Goal: Transaction & Acquisition: Purchase product/service

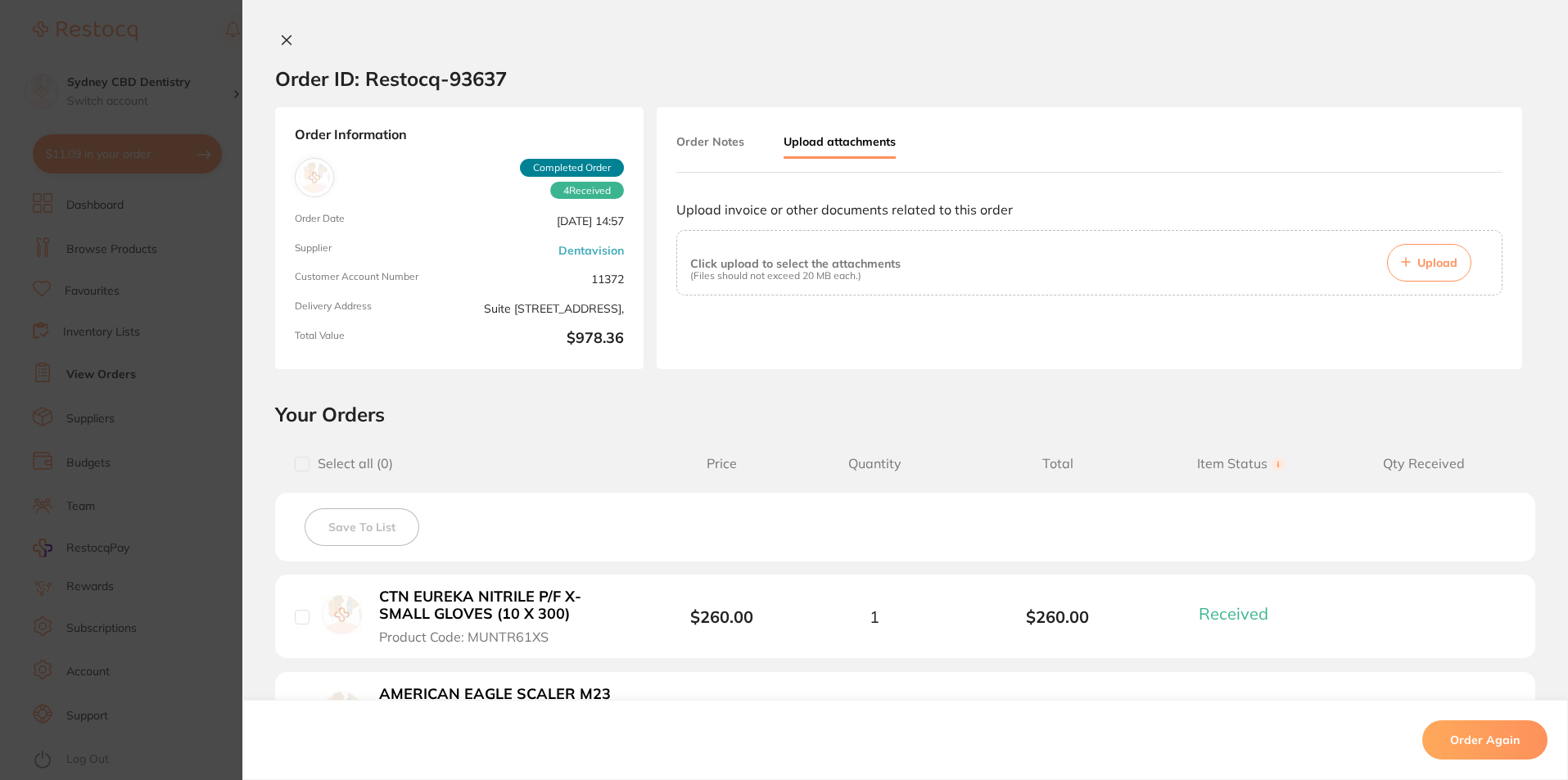
click at [290, 42] on button at bounding box center [286, 41] width 22 height 17
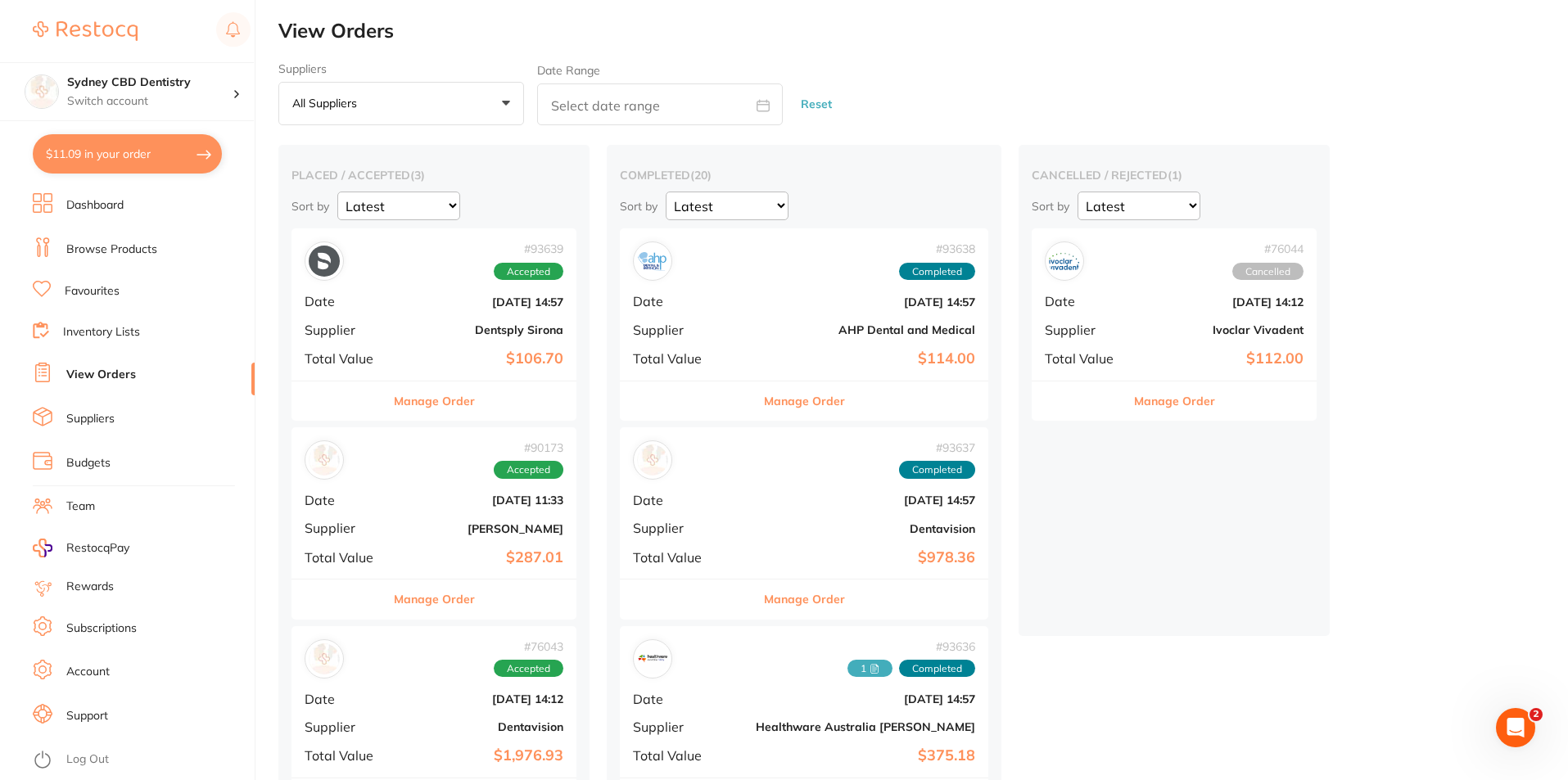
click at [137, 257] on link "Browse Products" at bounding box center [111, 249] width 91 height 16
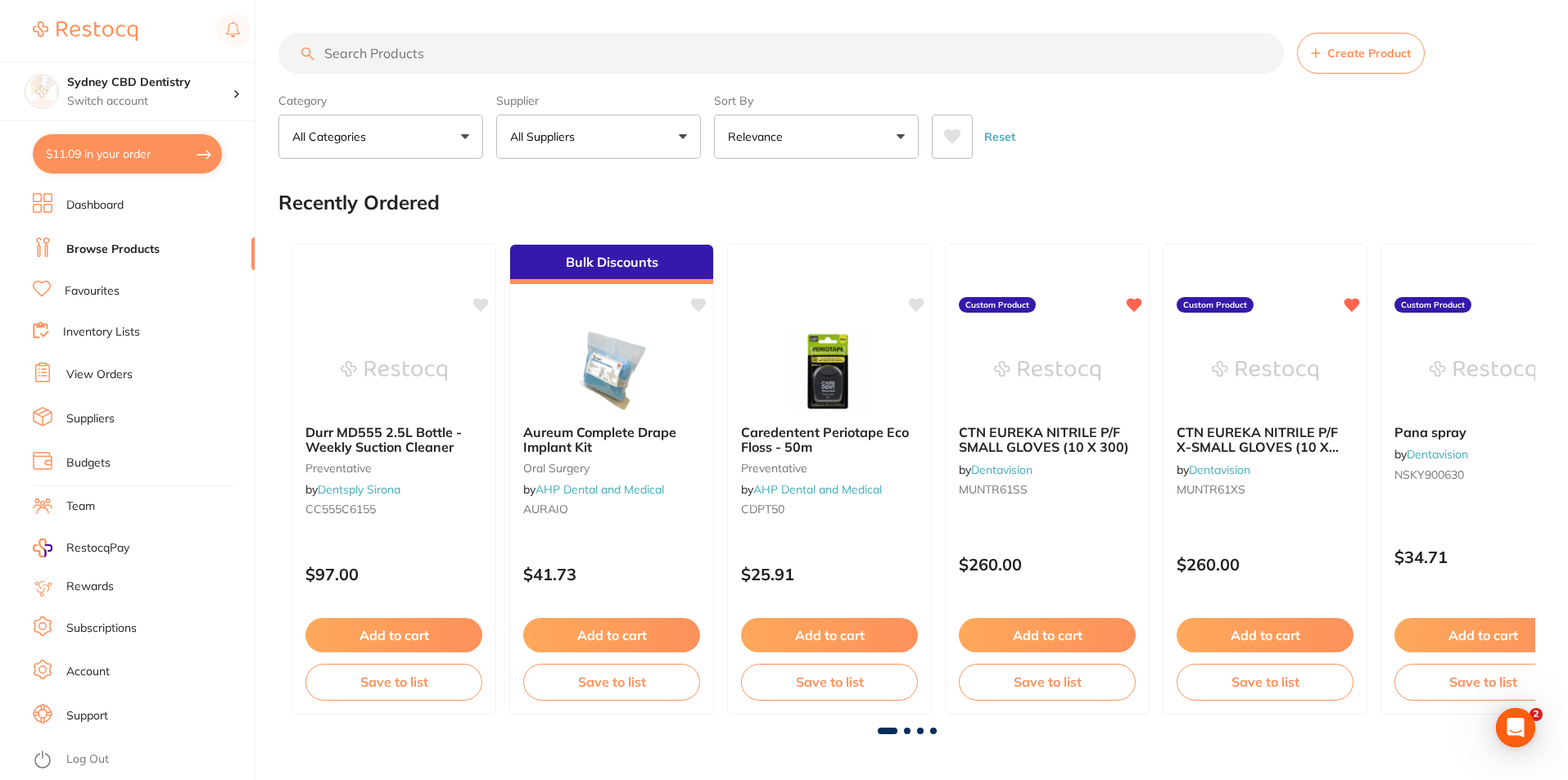
click at [433, 54] on input "search" at bounding box center [780, 53] width 1005 height 41
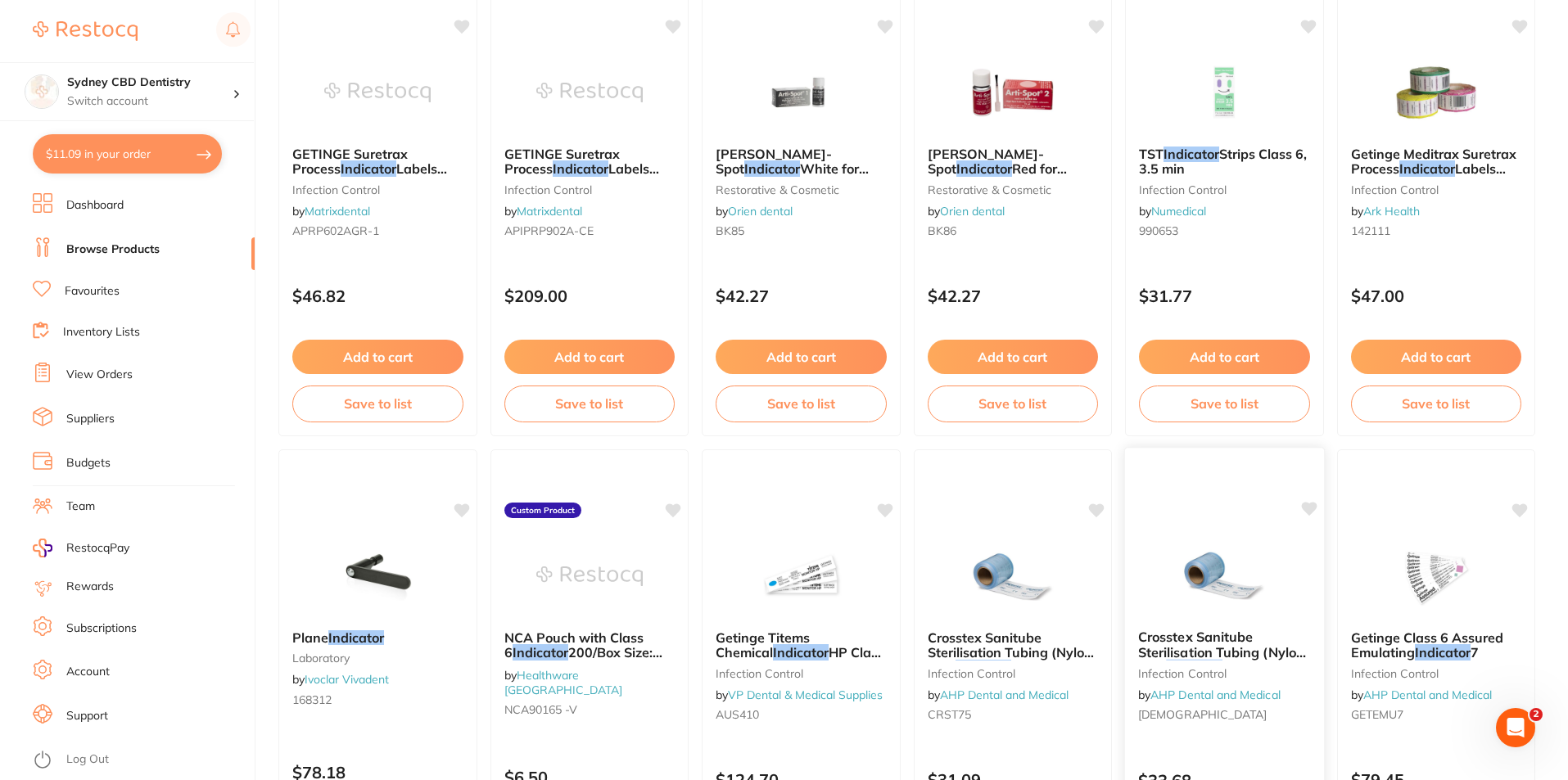
scroll to position [3876, 0]
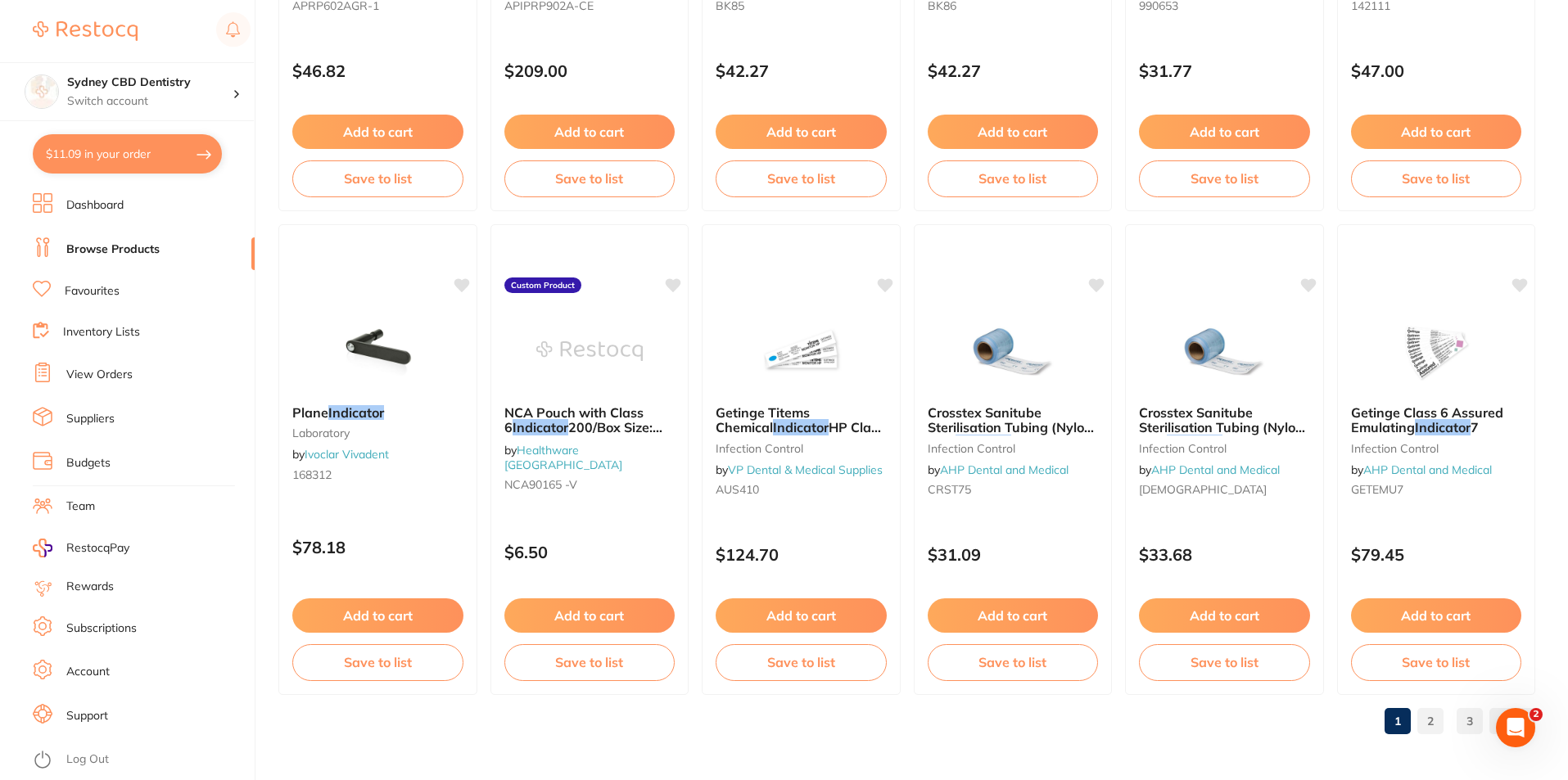
click at [1439, 714] on link "2" at bounding box center [1430, 720] width 26 height 33
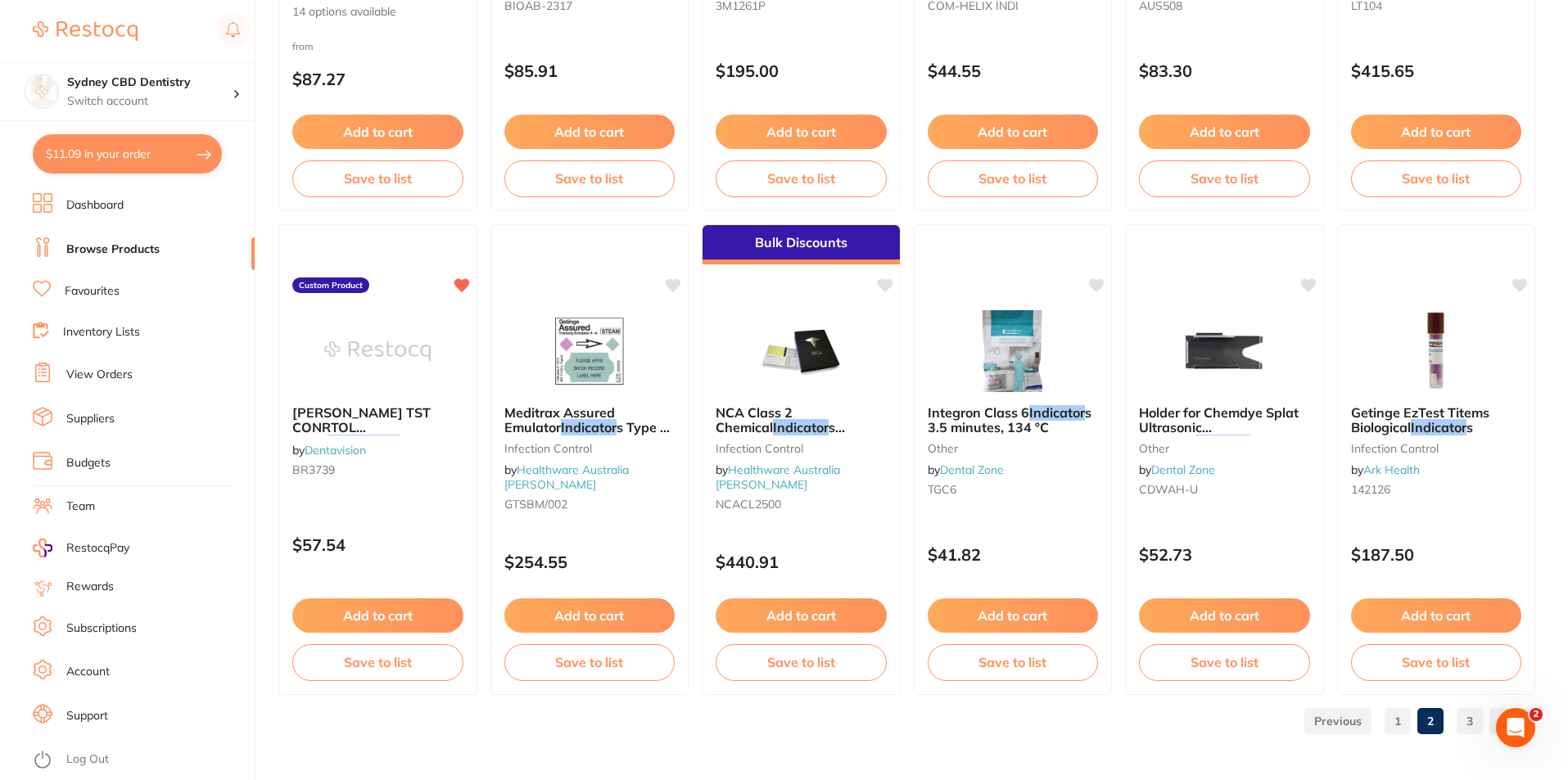
drag, startPoint x: 769, startPoint y: 368, endPoint x: 799, endPoint y: 397, distance: 41.7
click at [772, 367] on img at bounding box center [801, 351] width 107 height 81
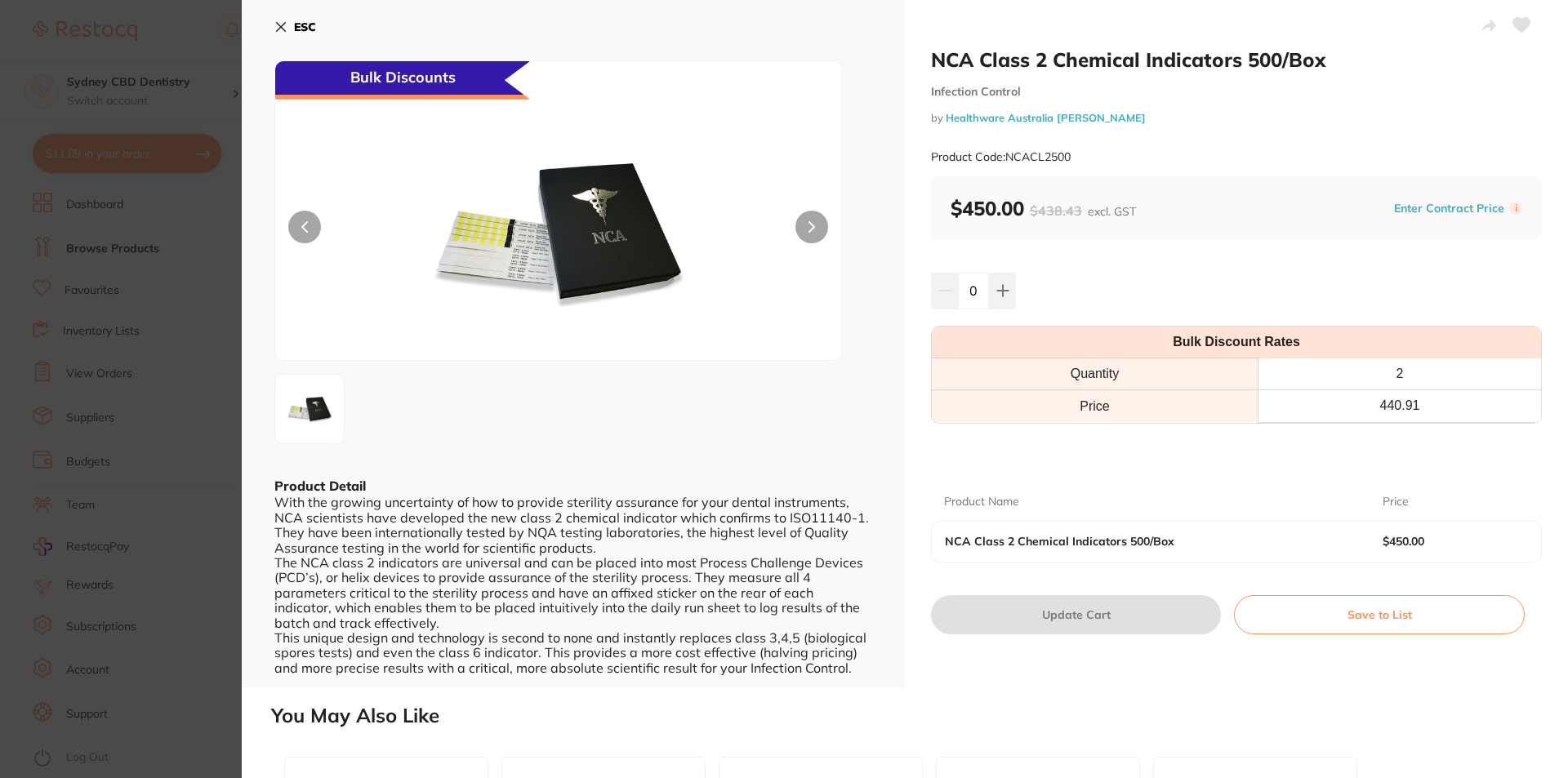
click at [290, 31] on button "ESC" at bounding box center [295, 27] width 42 height 28
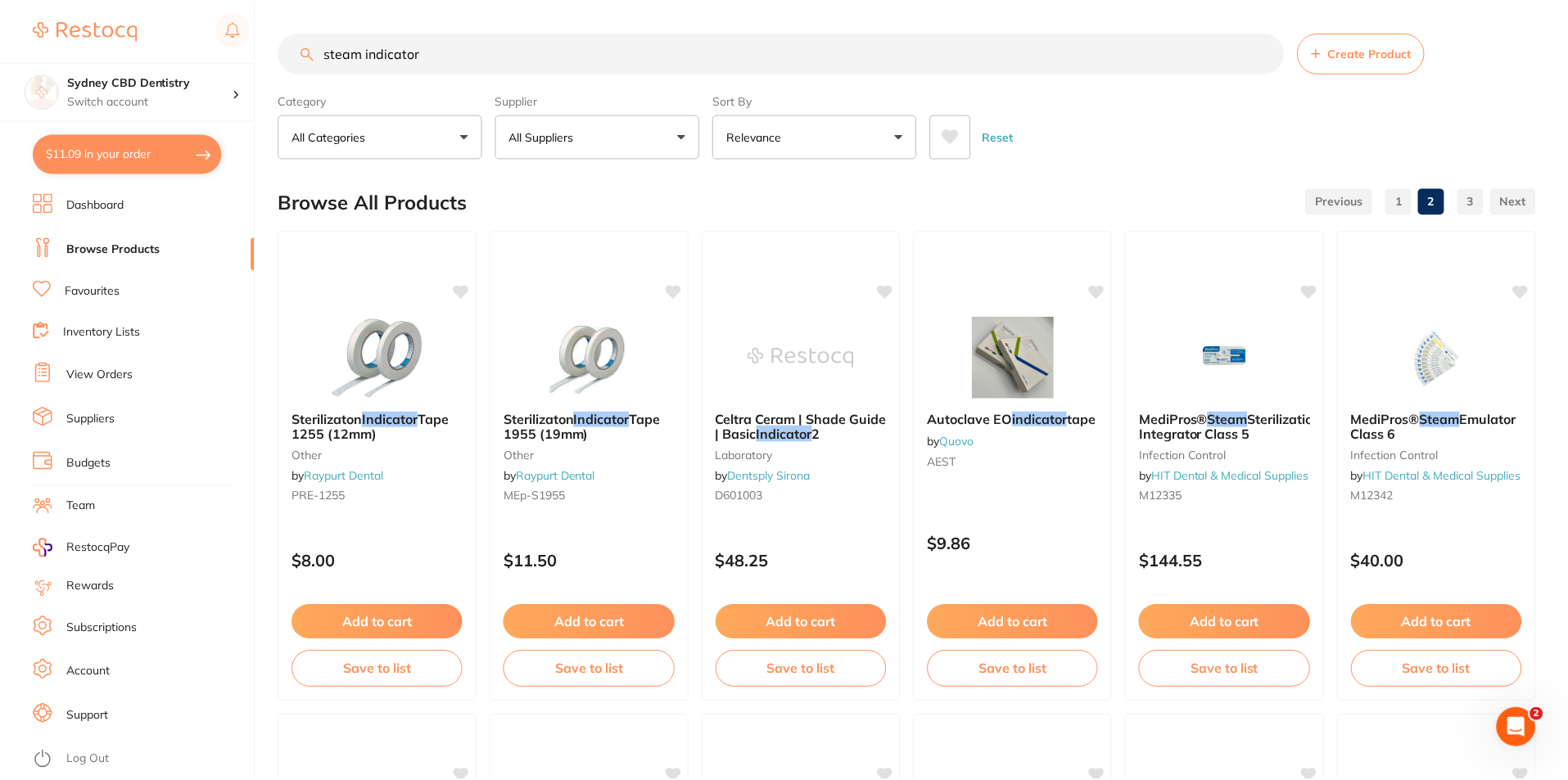
scroll to position [3876, 0]
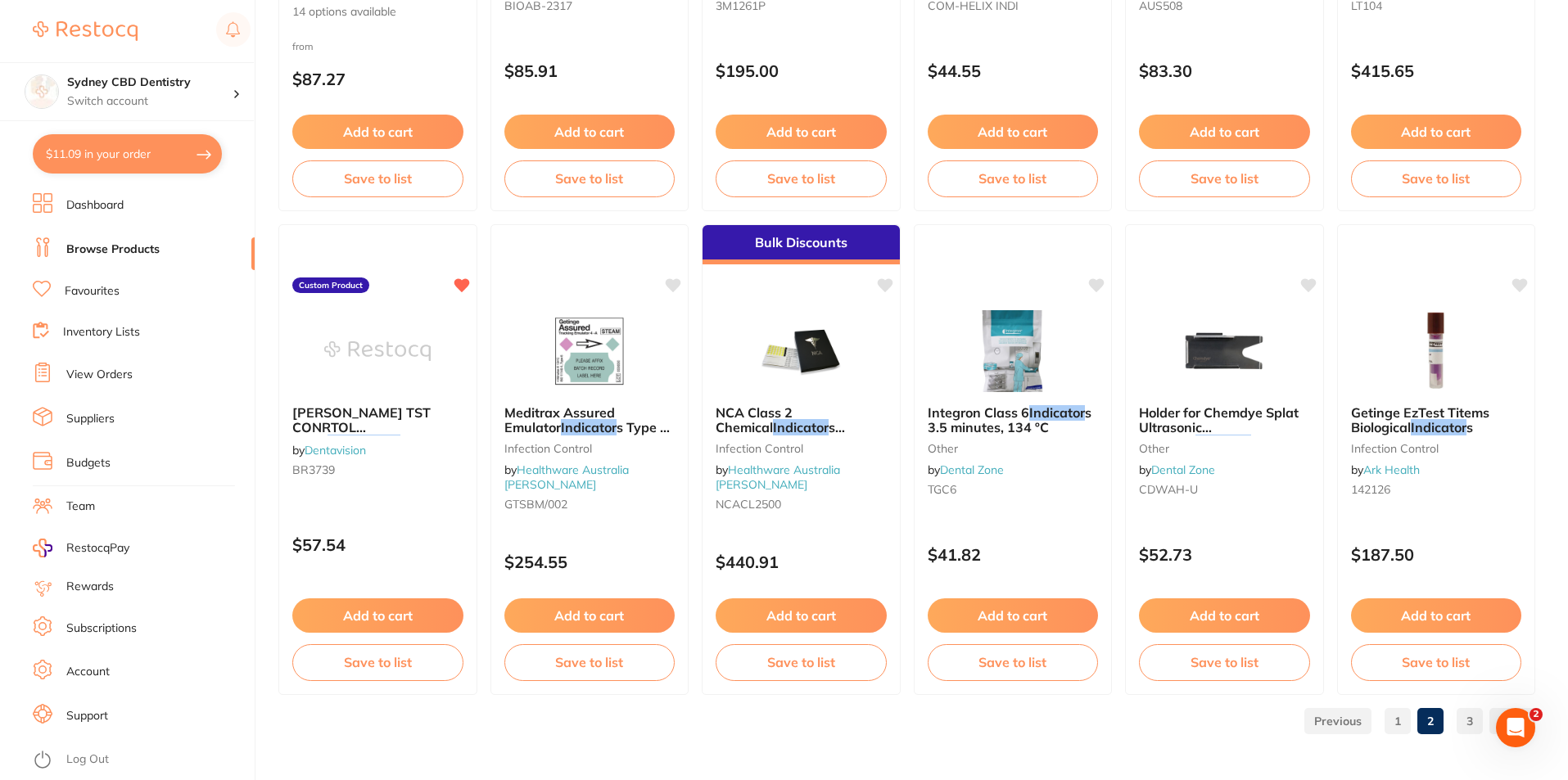
click at [1472, 724] on link "3" at bounding box center [1470, 720] width 26 height 33
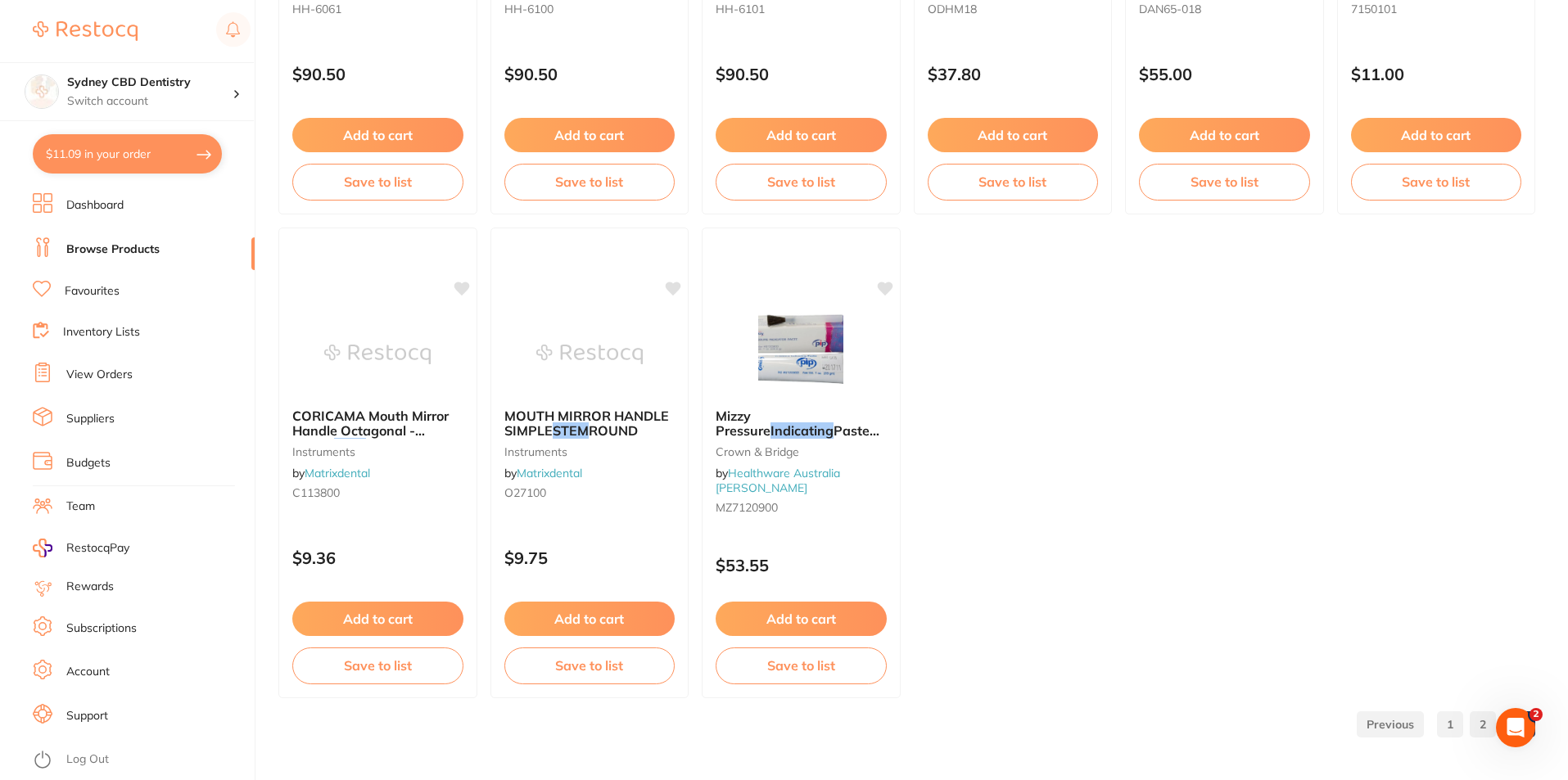
scroll to position [1941, 0]
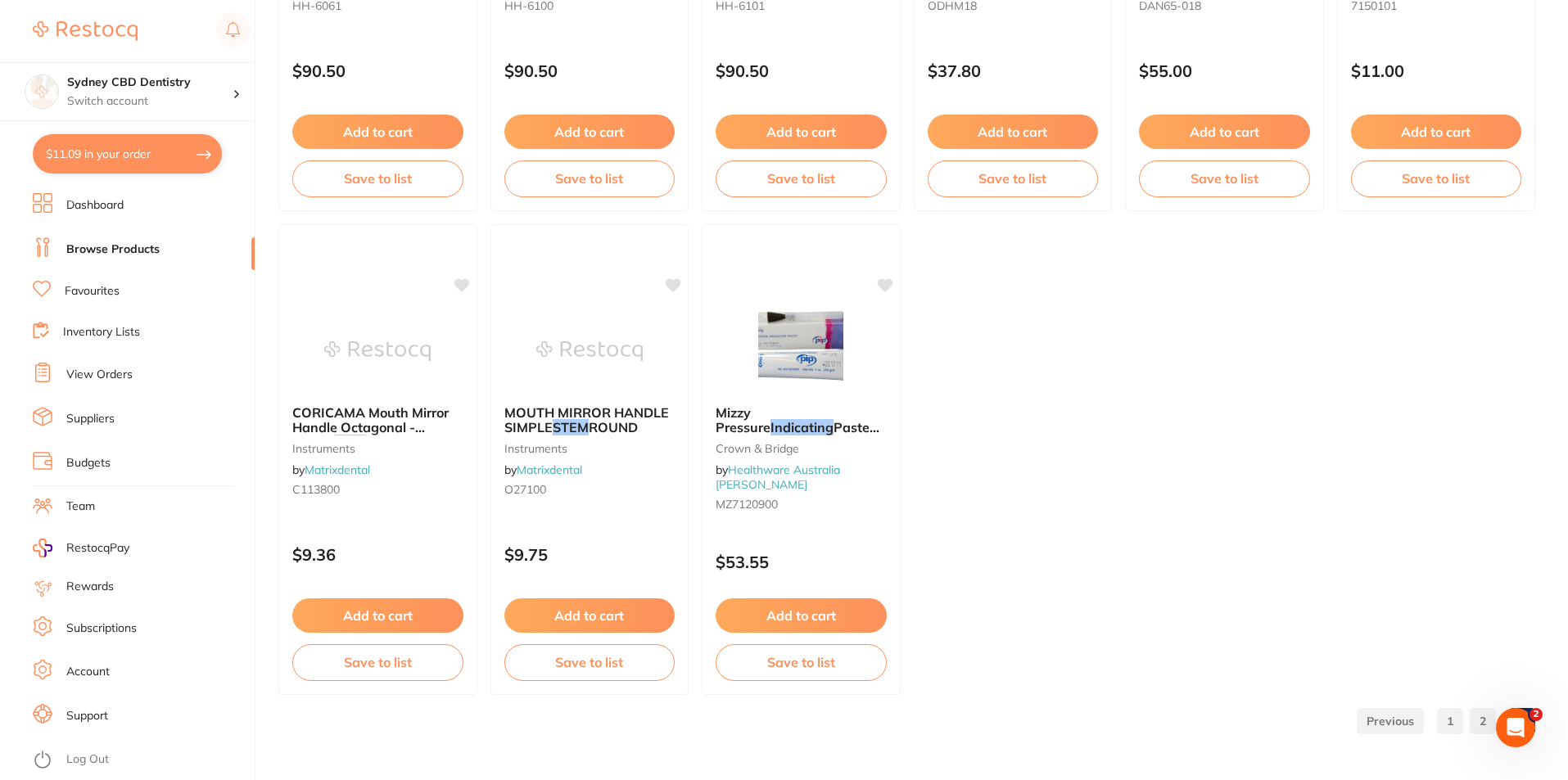
click at [1437, 714] on link "1" at bounding box center [1450, 720] width 26 height 33
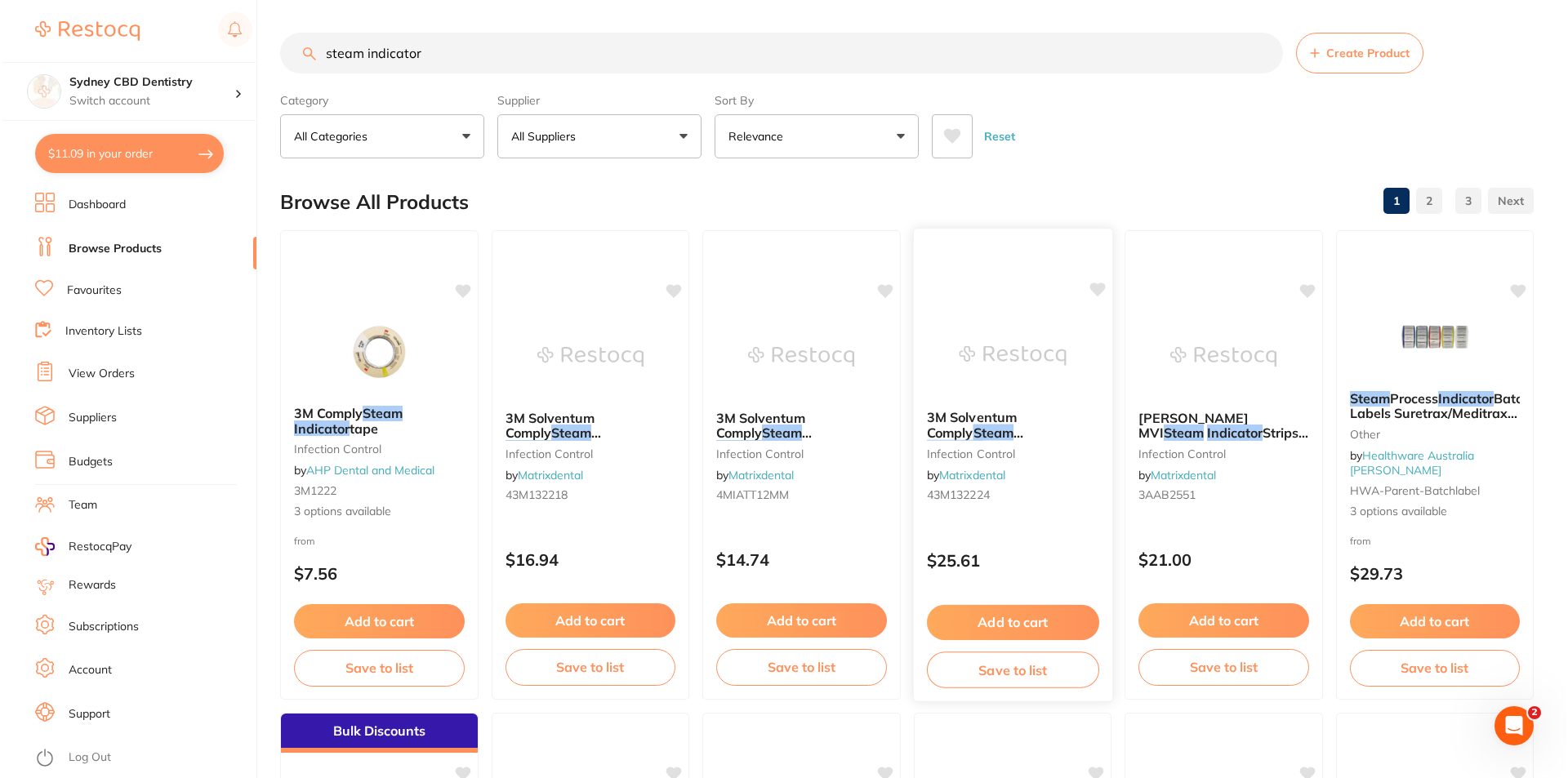
scroll to position [0, 0]
click at [383, 325] on img at bounding box center [376, 351] width 106 height 81
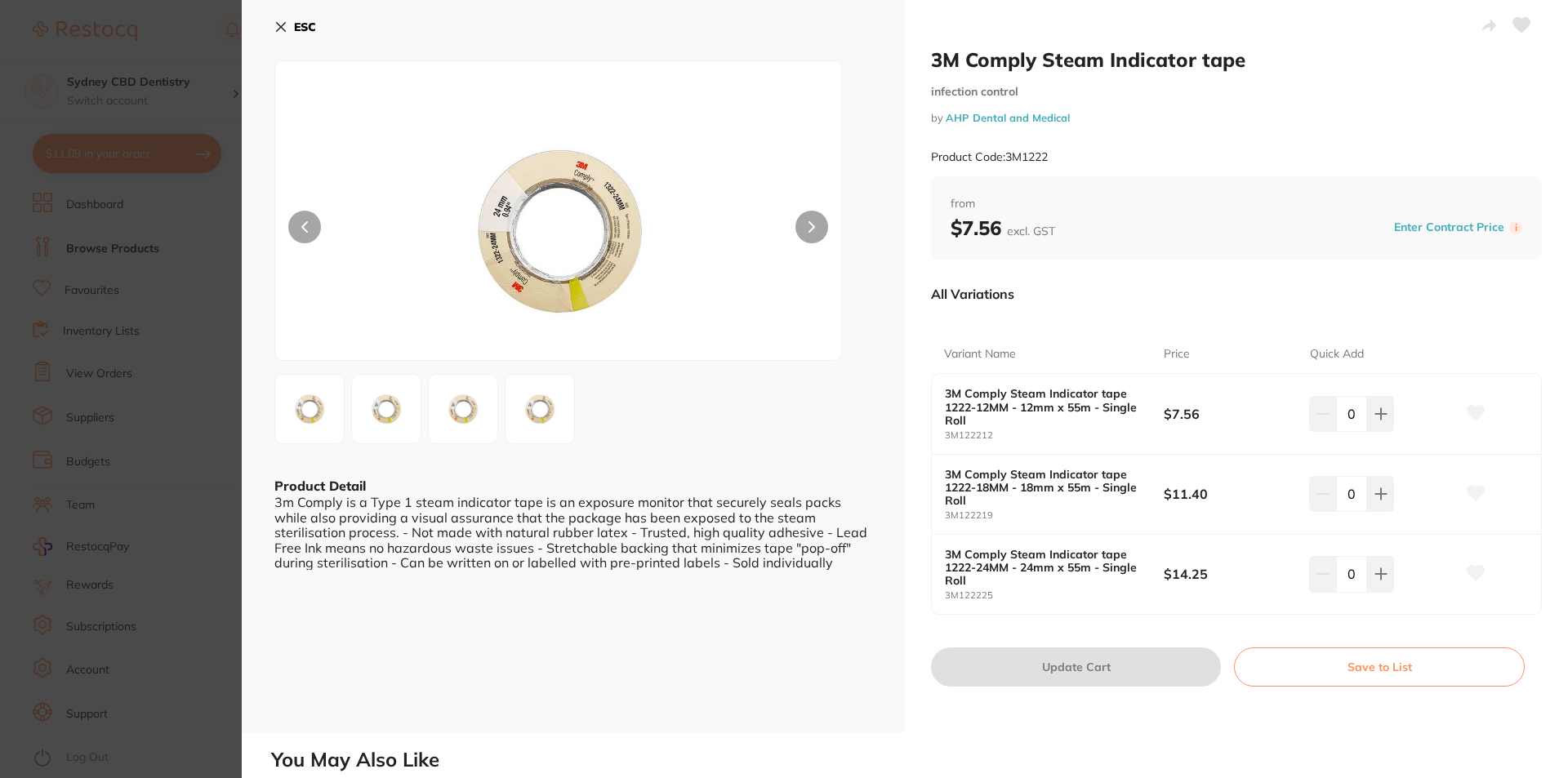
click at [513, 237] on img at bounding box center [558, 230] width 340 height 257
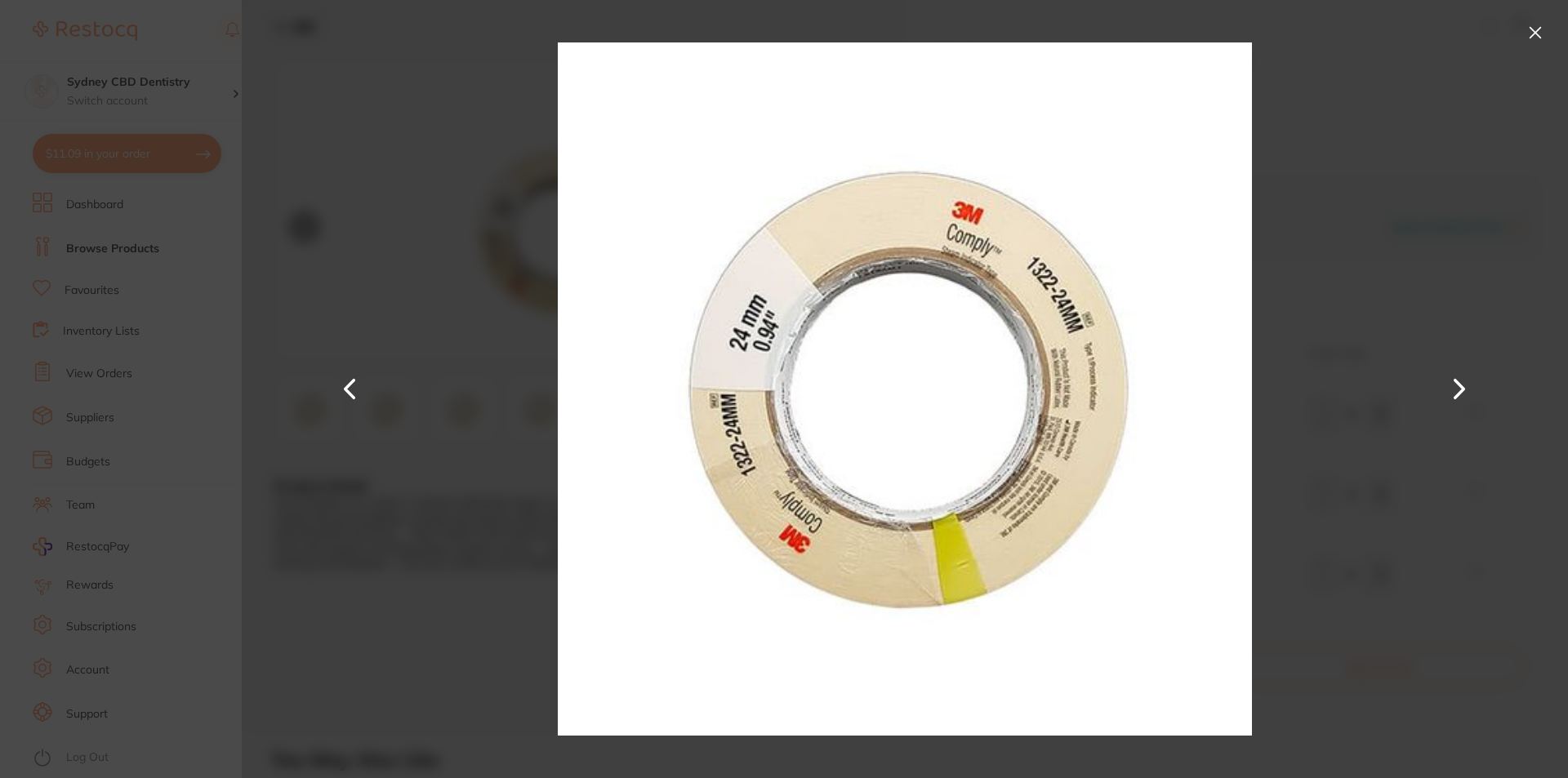
click at [1455, 393] on button at bounding box center [1460, 388] width 39 height 389
click at [1460, 391] on button at bounding box center [1460, 388] width 39 height 389
drag, startPoint x: 1523, startPoint y: 35, endPoint x: 1519, endPoint y: 45, distance: 10.8
click at [1525, 35] on button at bounding box center [1535, 33] width 26 height 26
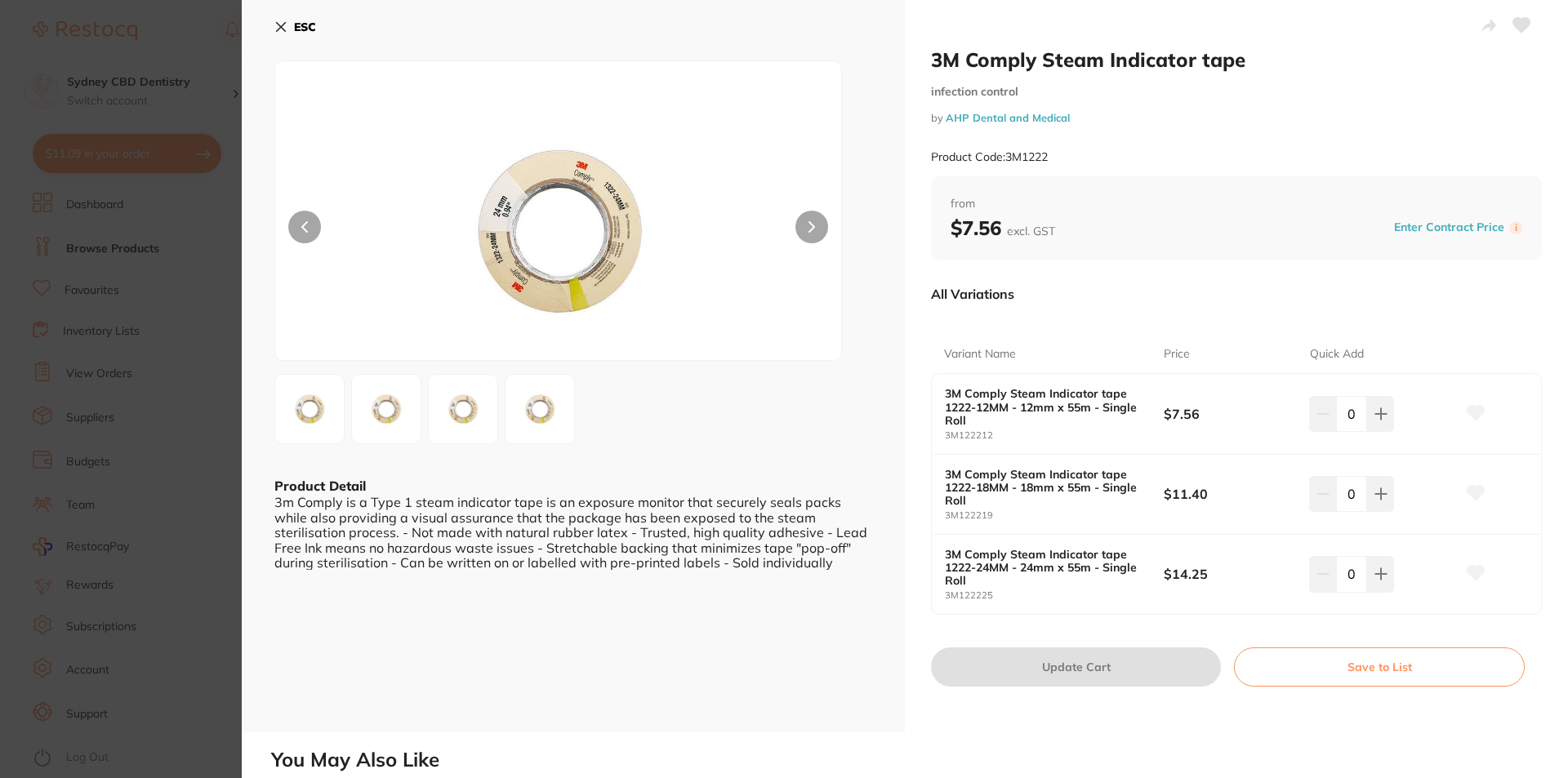
click at [285, 22] on icon at bounding box center [282, 27] width 9 height 9
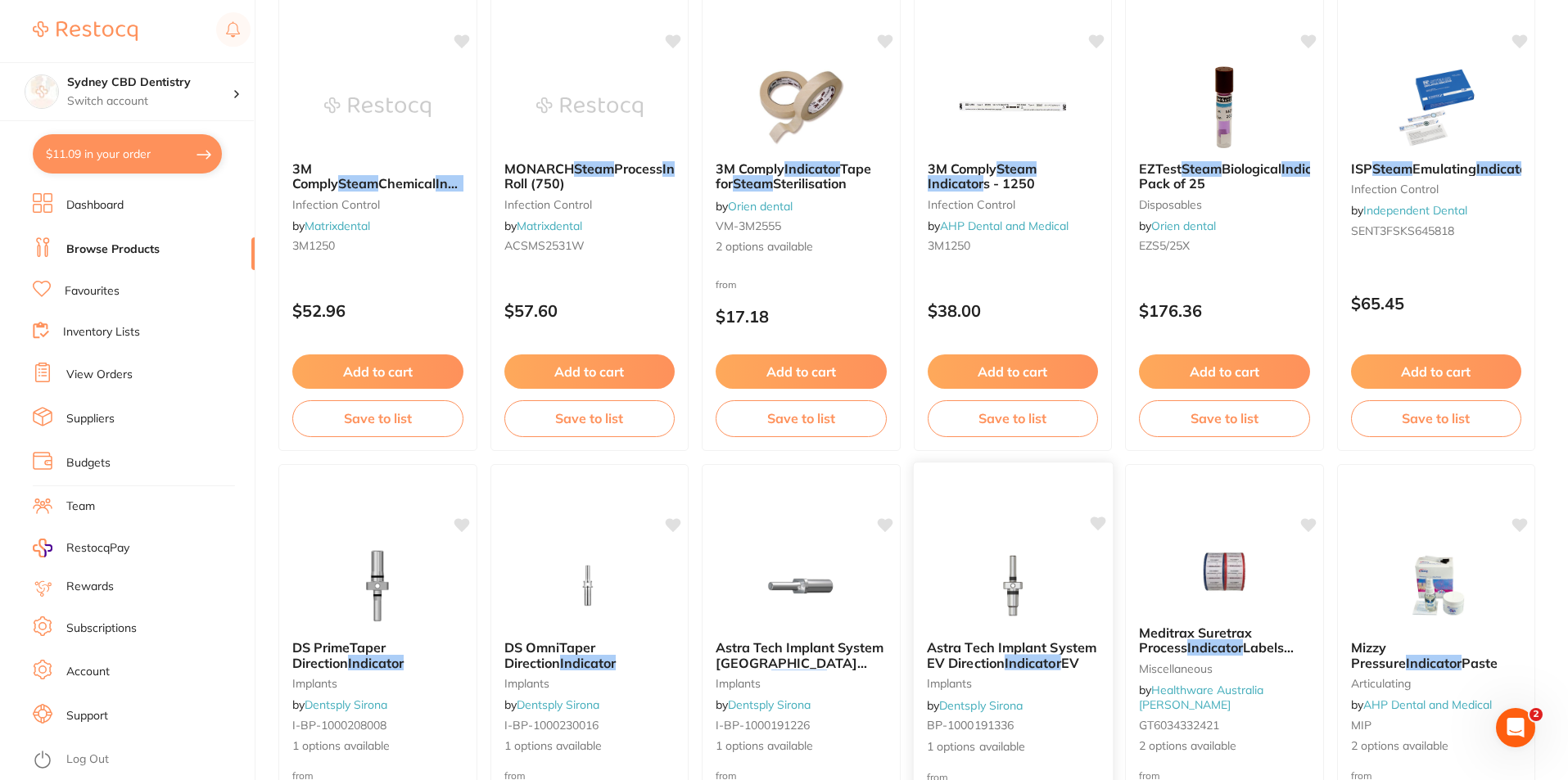
scroll to position [1696, 0]
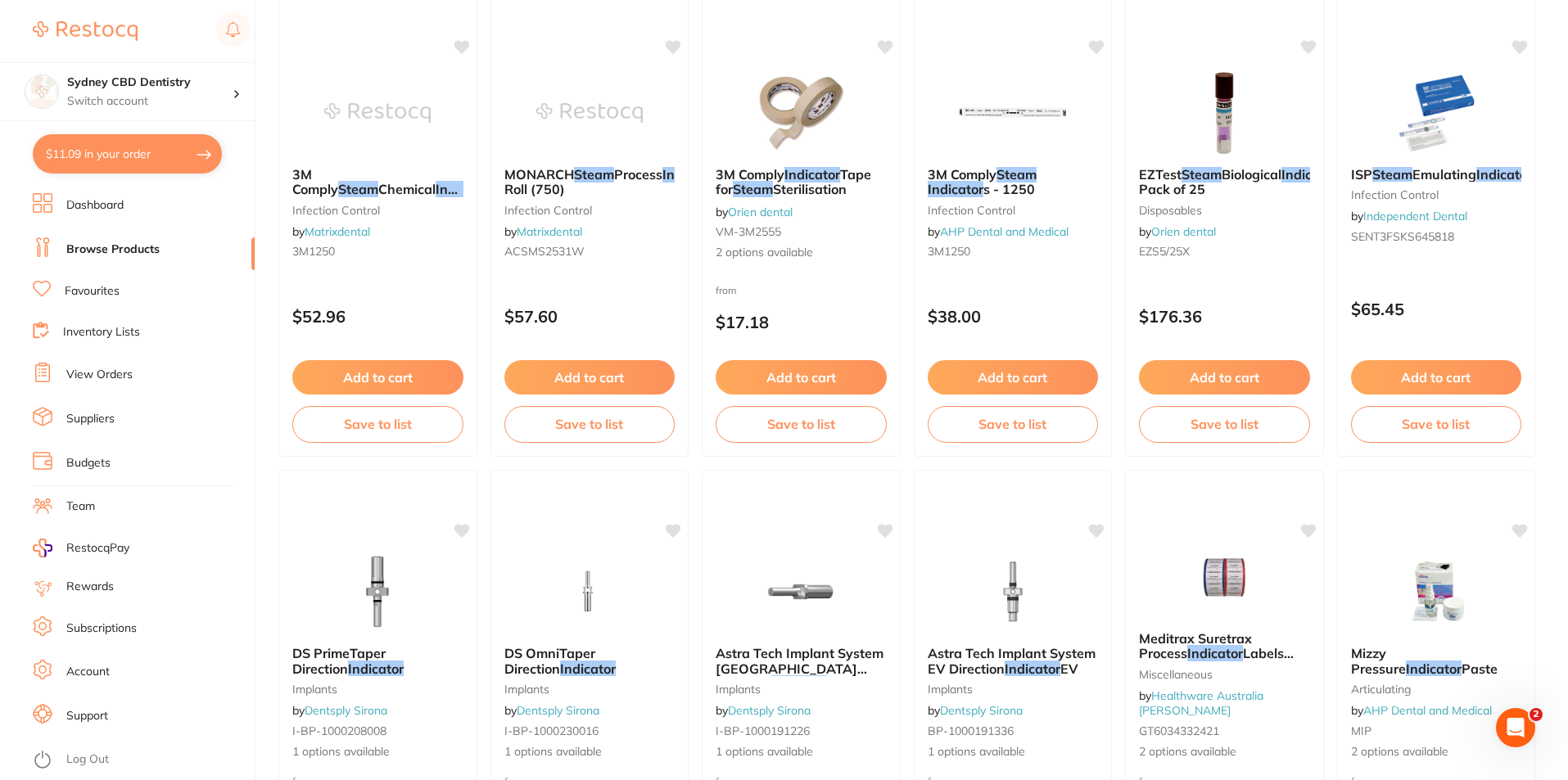
click at [1021, 127] on img at bounding box center [1012, 112] width 107 height 81
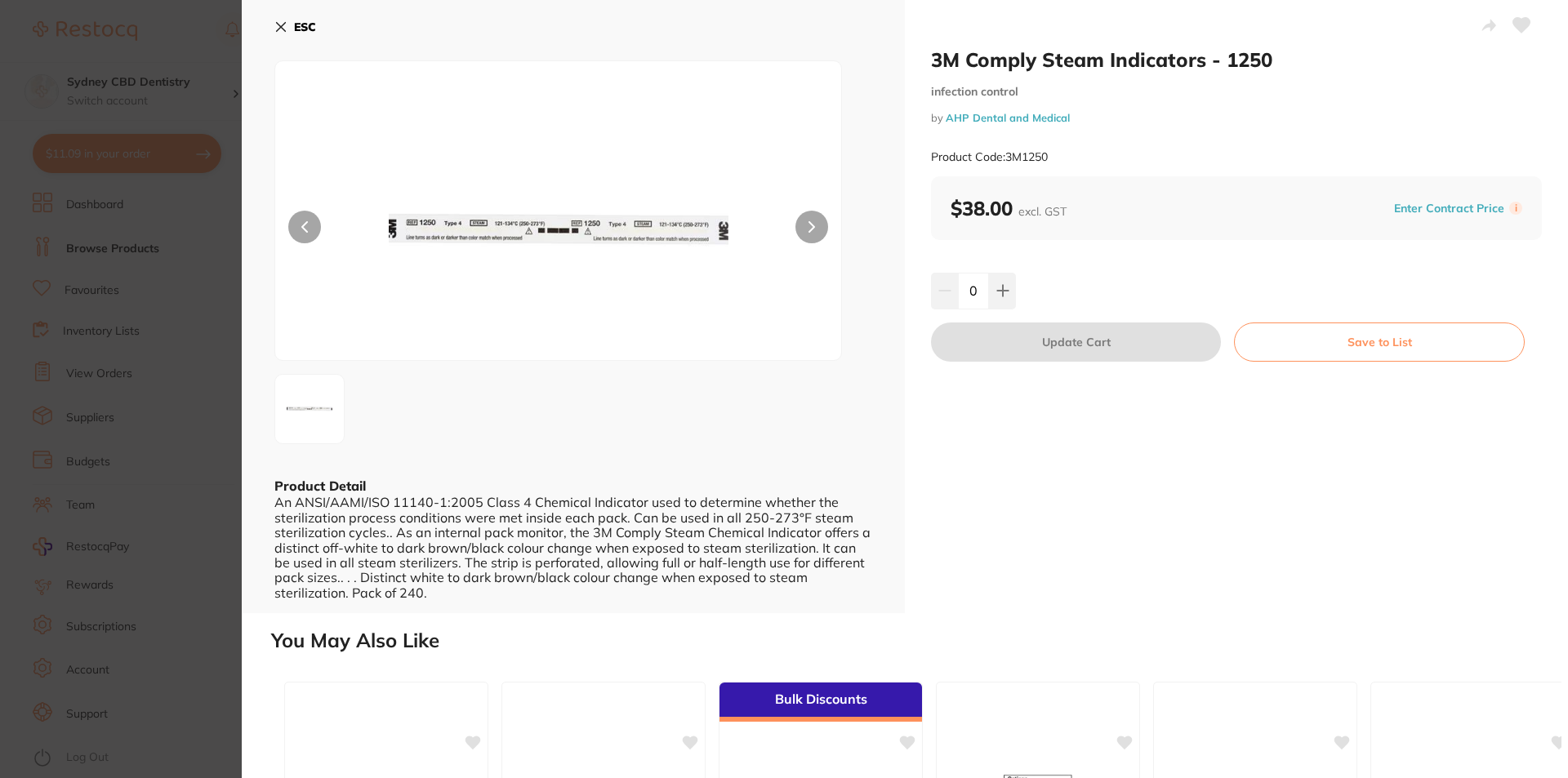
click at [813, 229] on button at bounding box center [811, 227] width 33 height 33
click at [289, 30] on button "ESC" at bounding box center [295, 27] width 42 height 28
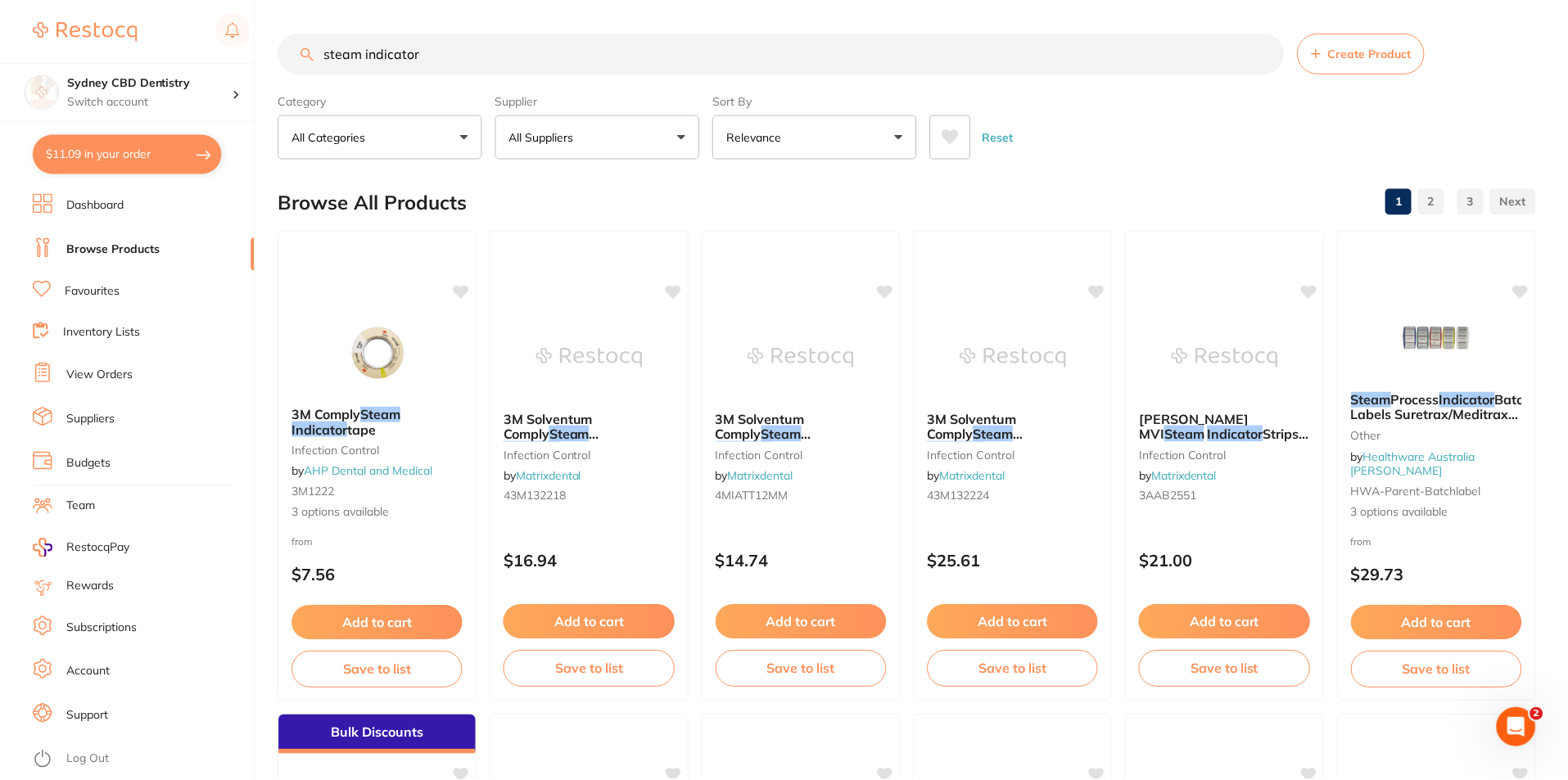
scroll to position [1696, 0]
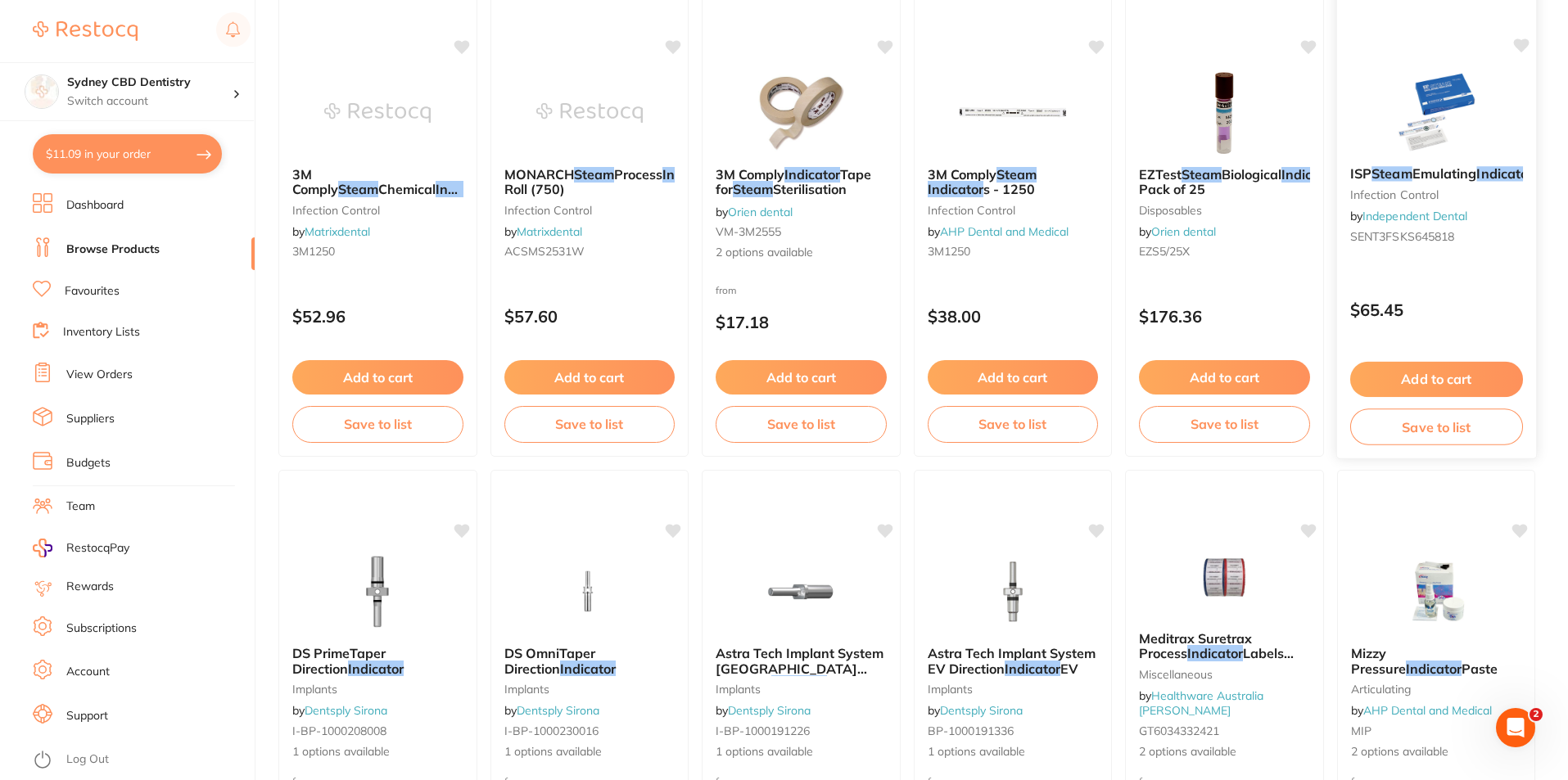
click at [1398, 102] on img at bounding box center [1435, 111] width 108 height 82
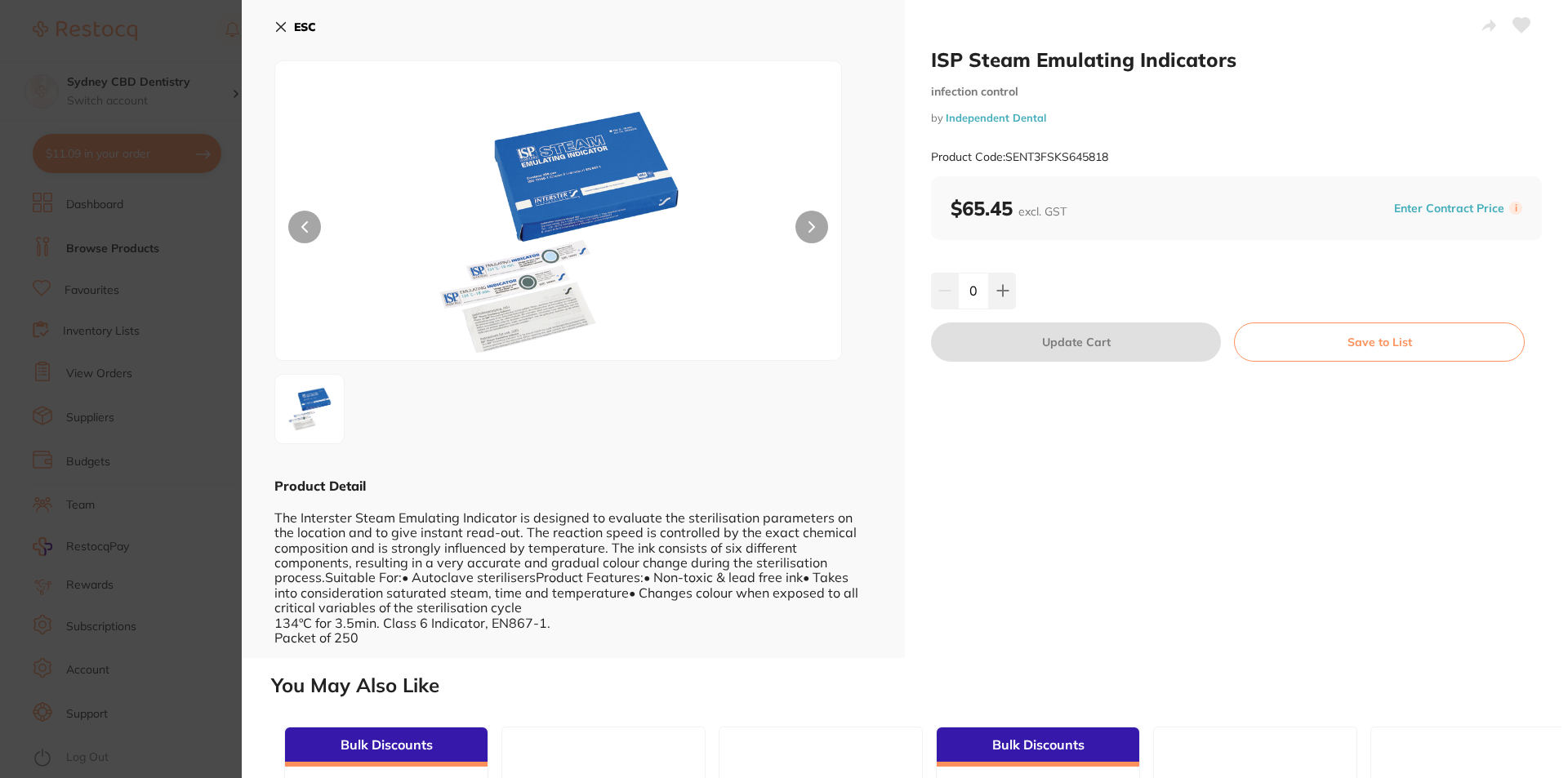
click at [806, 234] on button at bounding box center [811, 227] width 33 height 33
click at [282, 28] on icon at bounding box center [282, 27] width 9 height 9
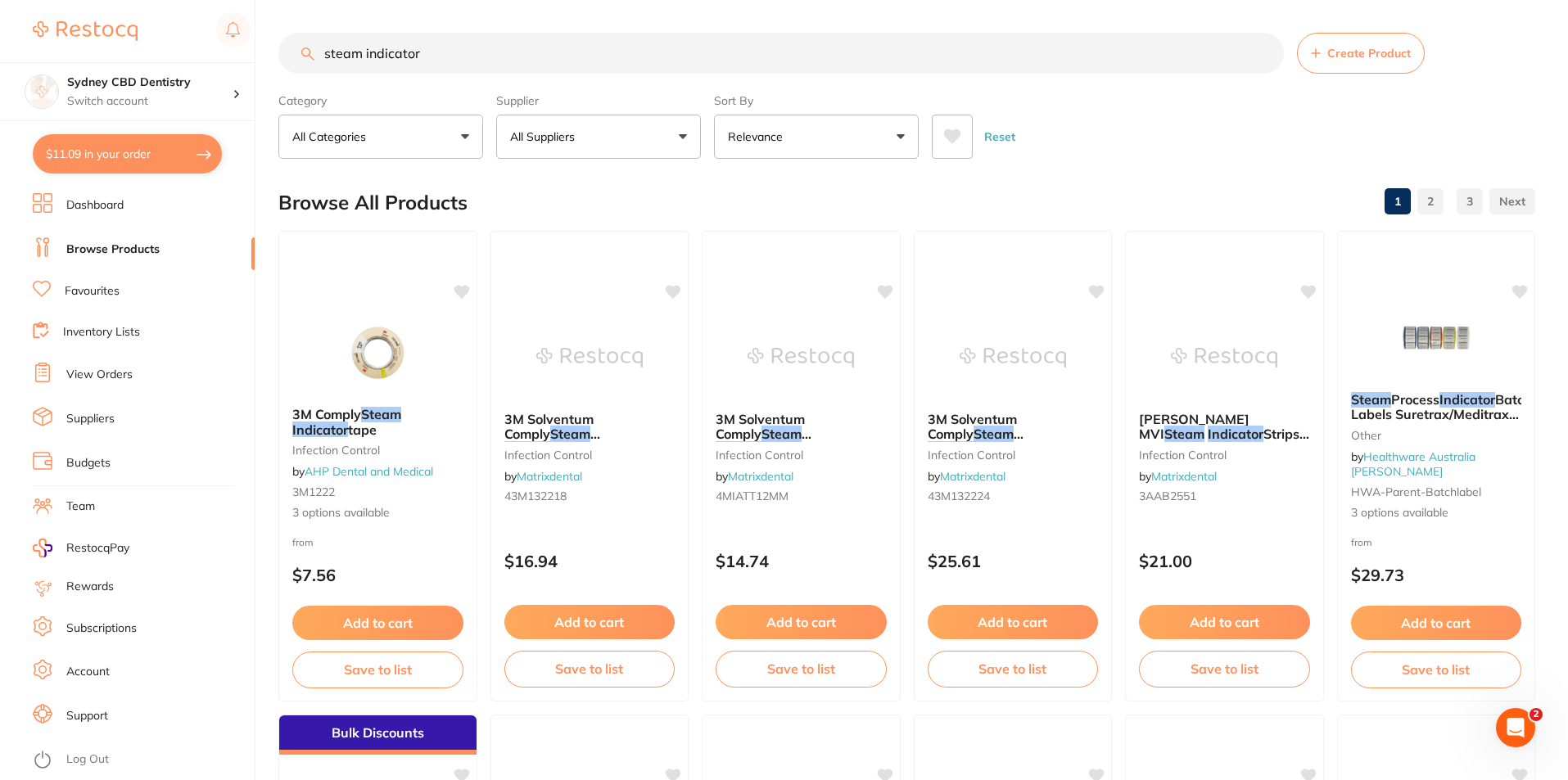
click at [481, 54] on input "steam indicator" at bounding box center [780, 53] width 1005 height 41
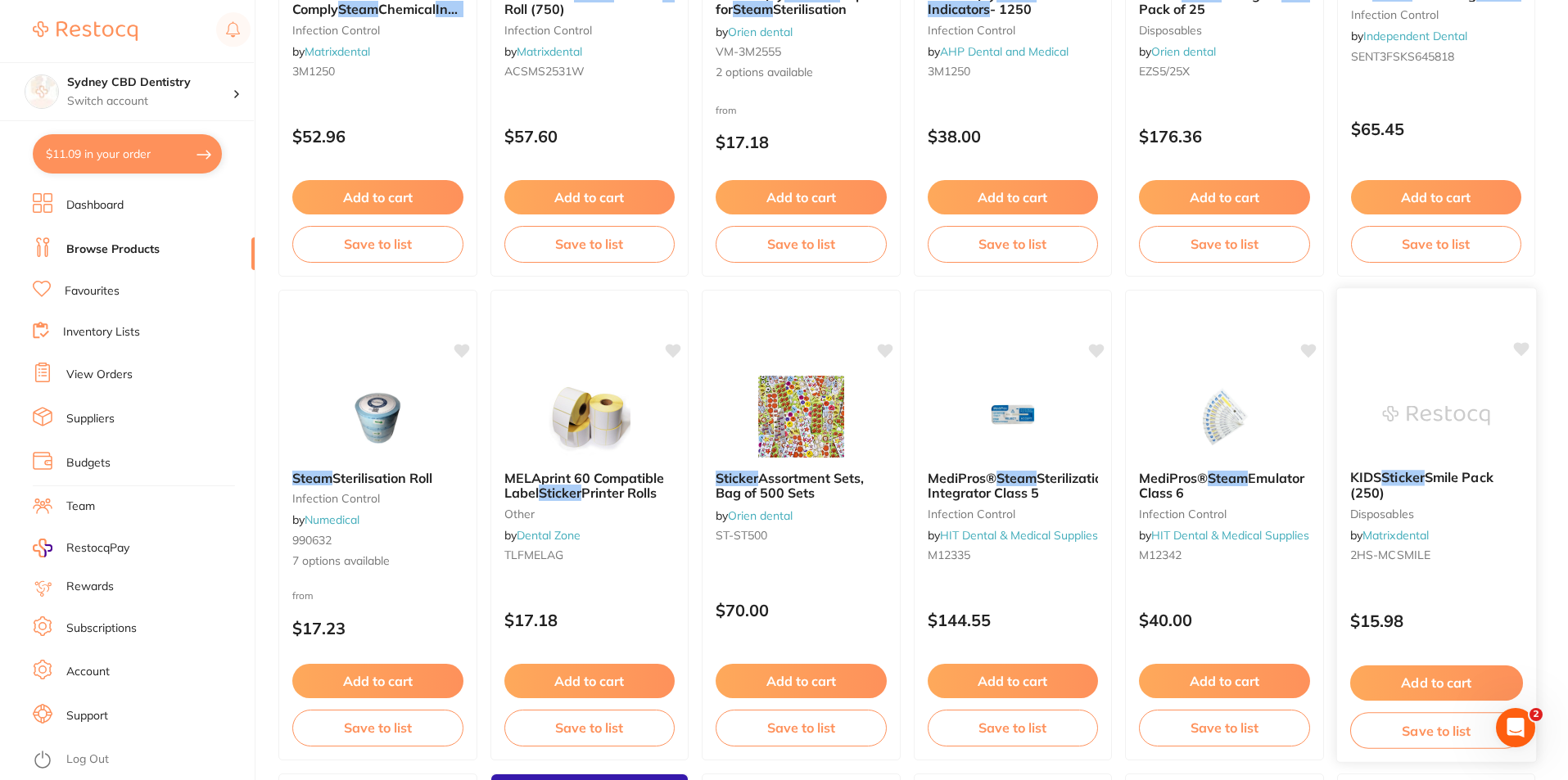
scroll to position [1882, 0]
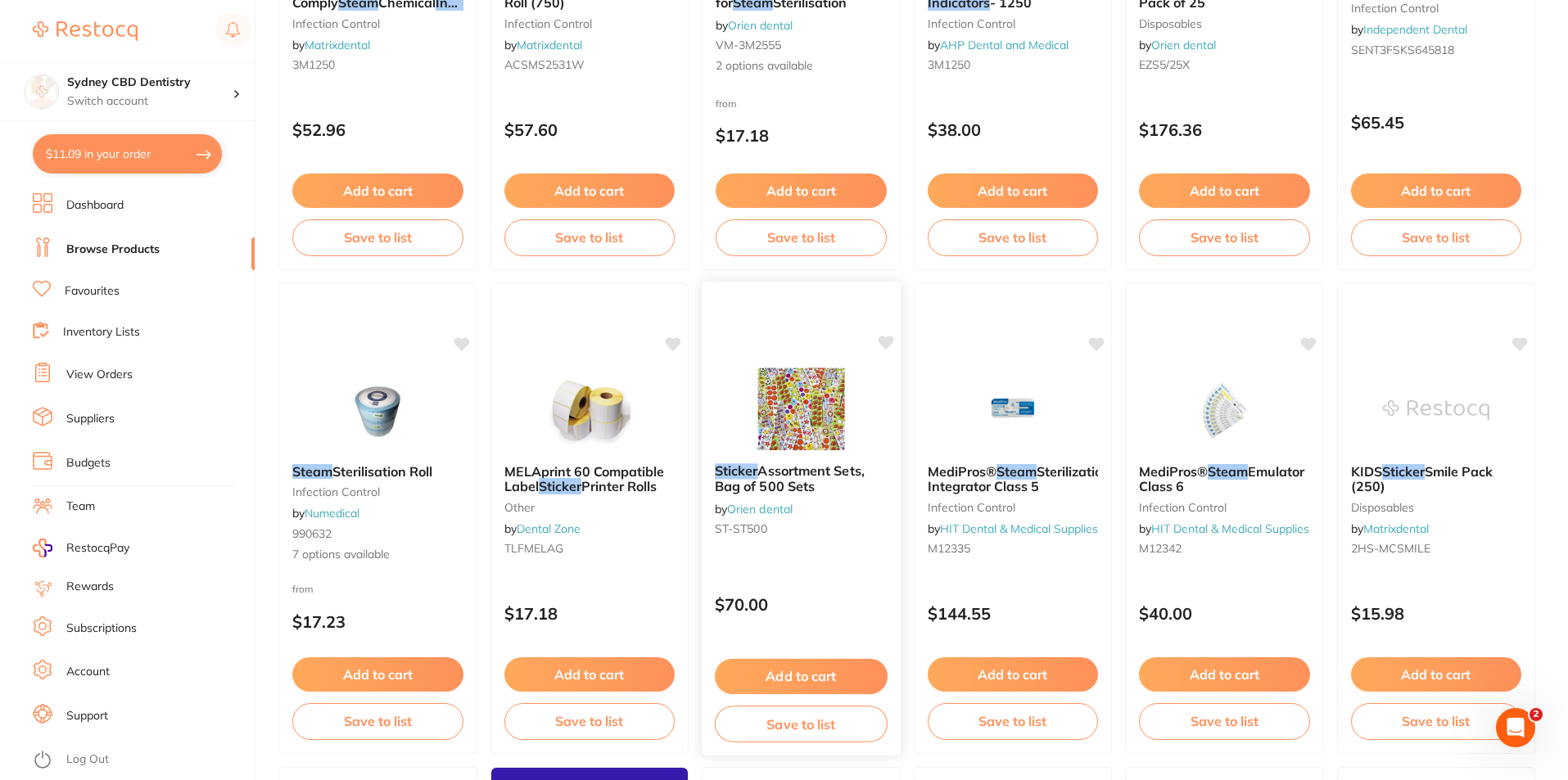
click at [805, 415] on img at bounding box center [801, 409] width 108 height 82
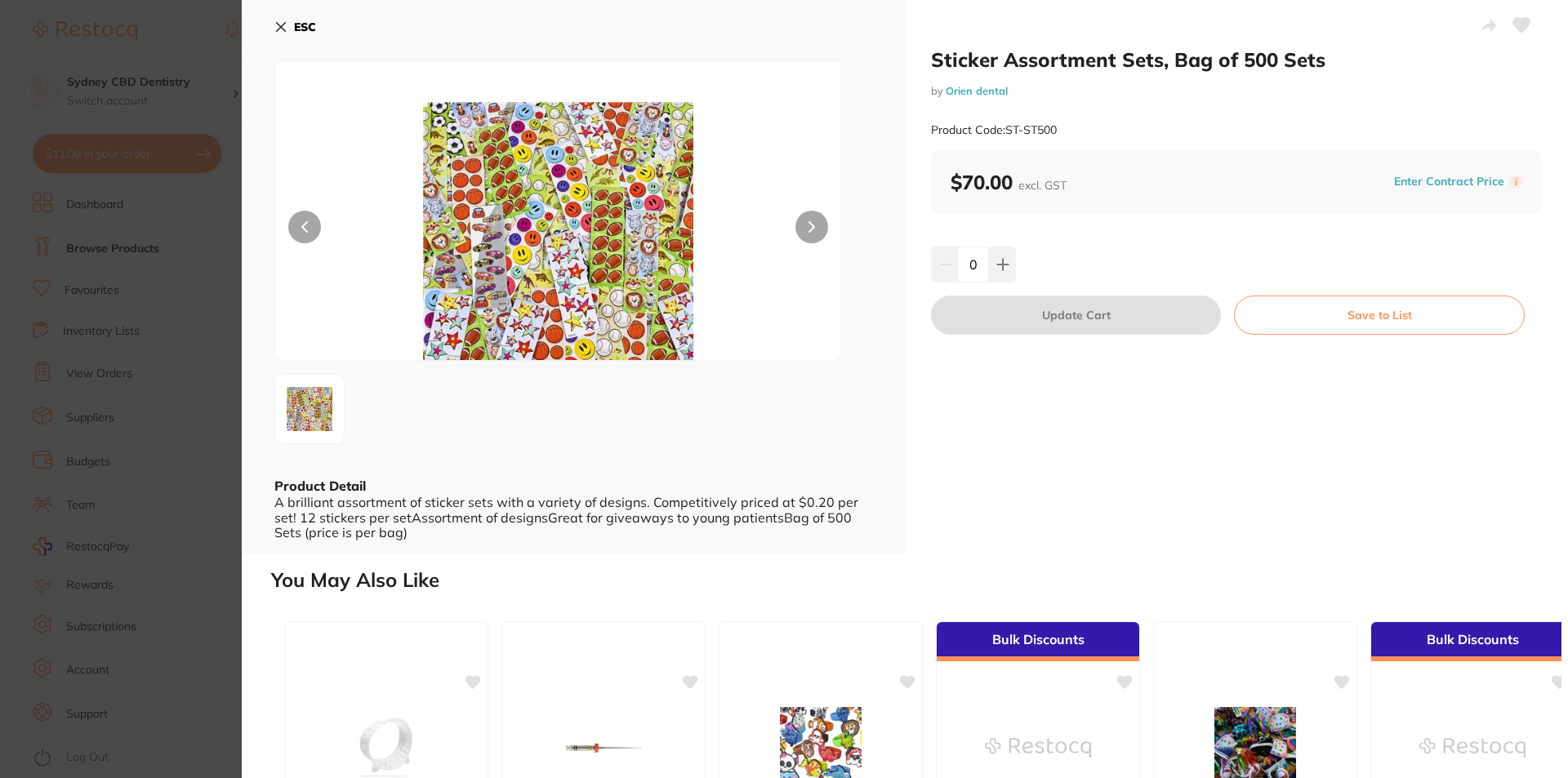
click at [286, 21] on icon at bounding box center [281, 27] width 13 height 13
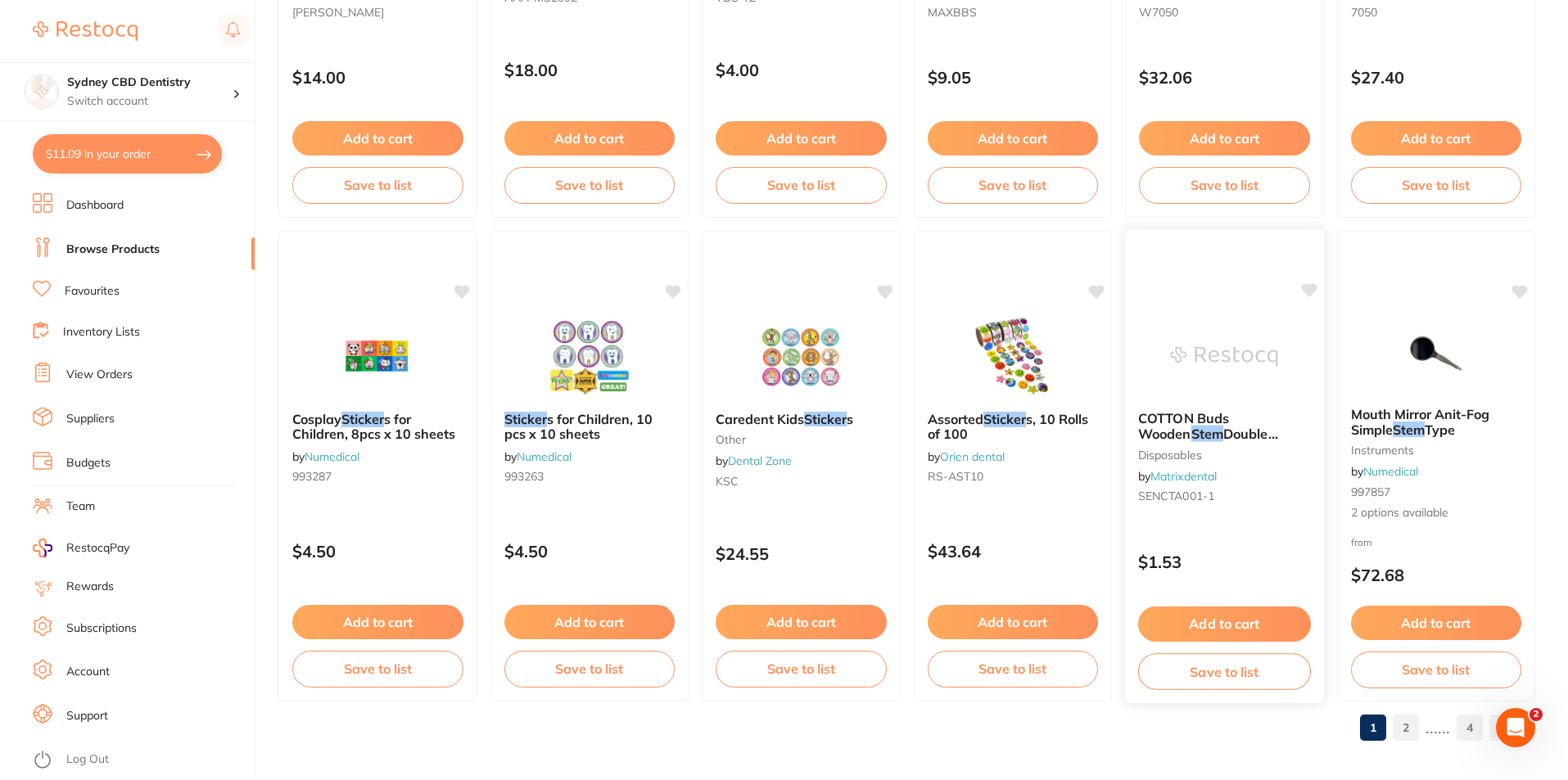
scroll to position [3876, 0]
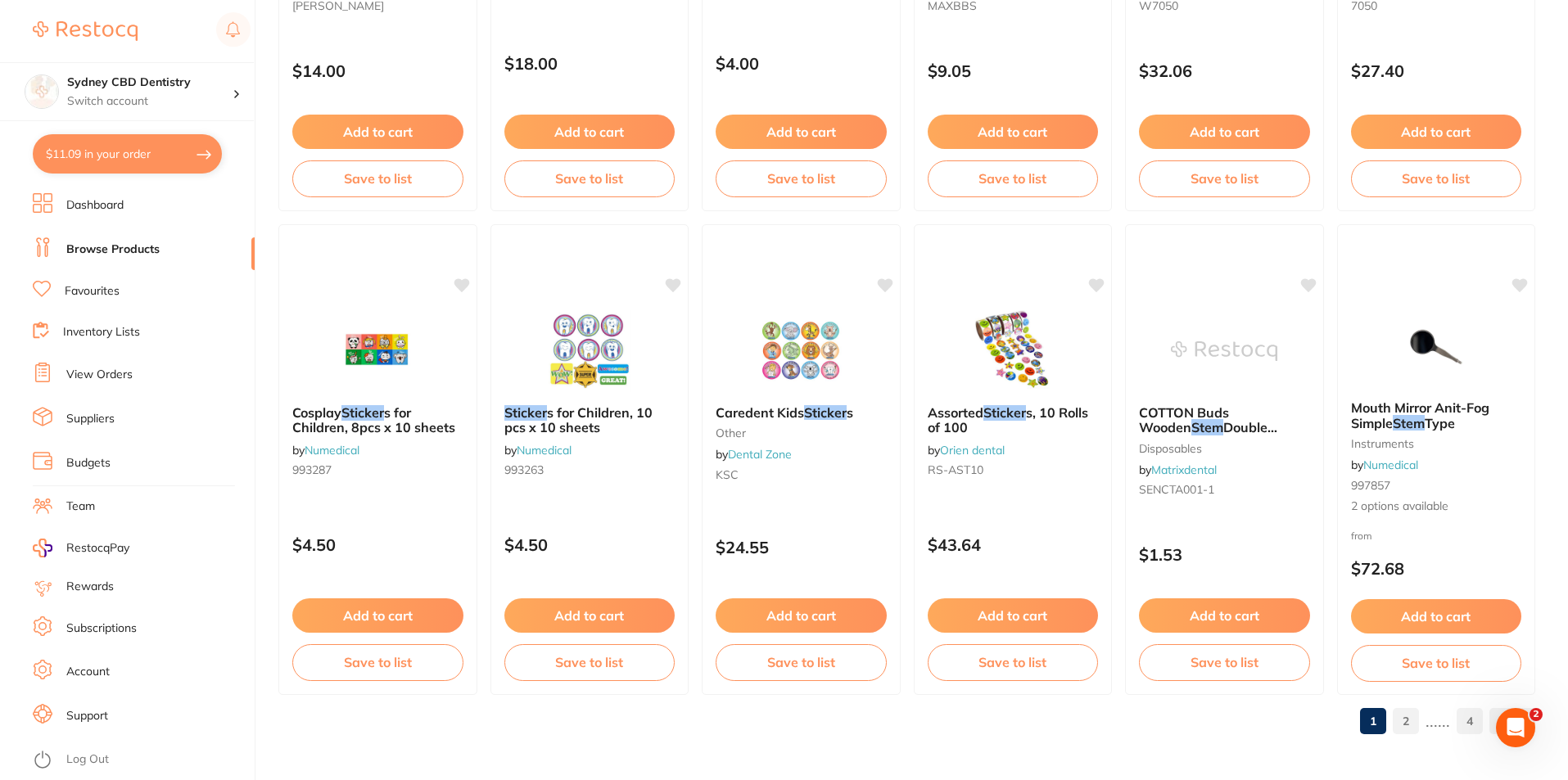
click at [1410, 716] on link "2" at bounding box center [1405, 720] width 26 height 33
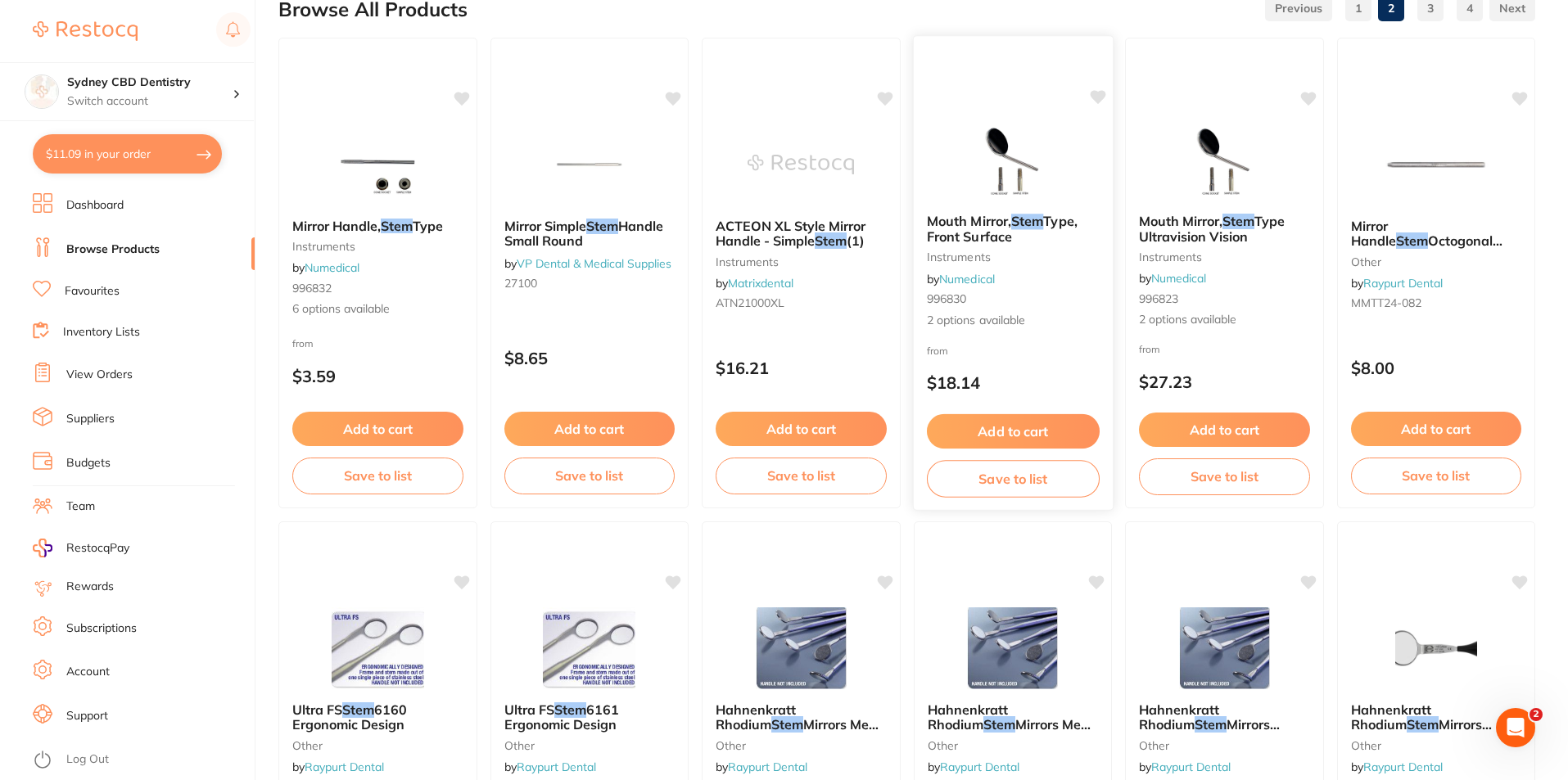
scroll to position [0, 0]
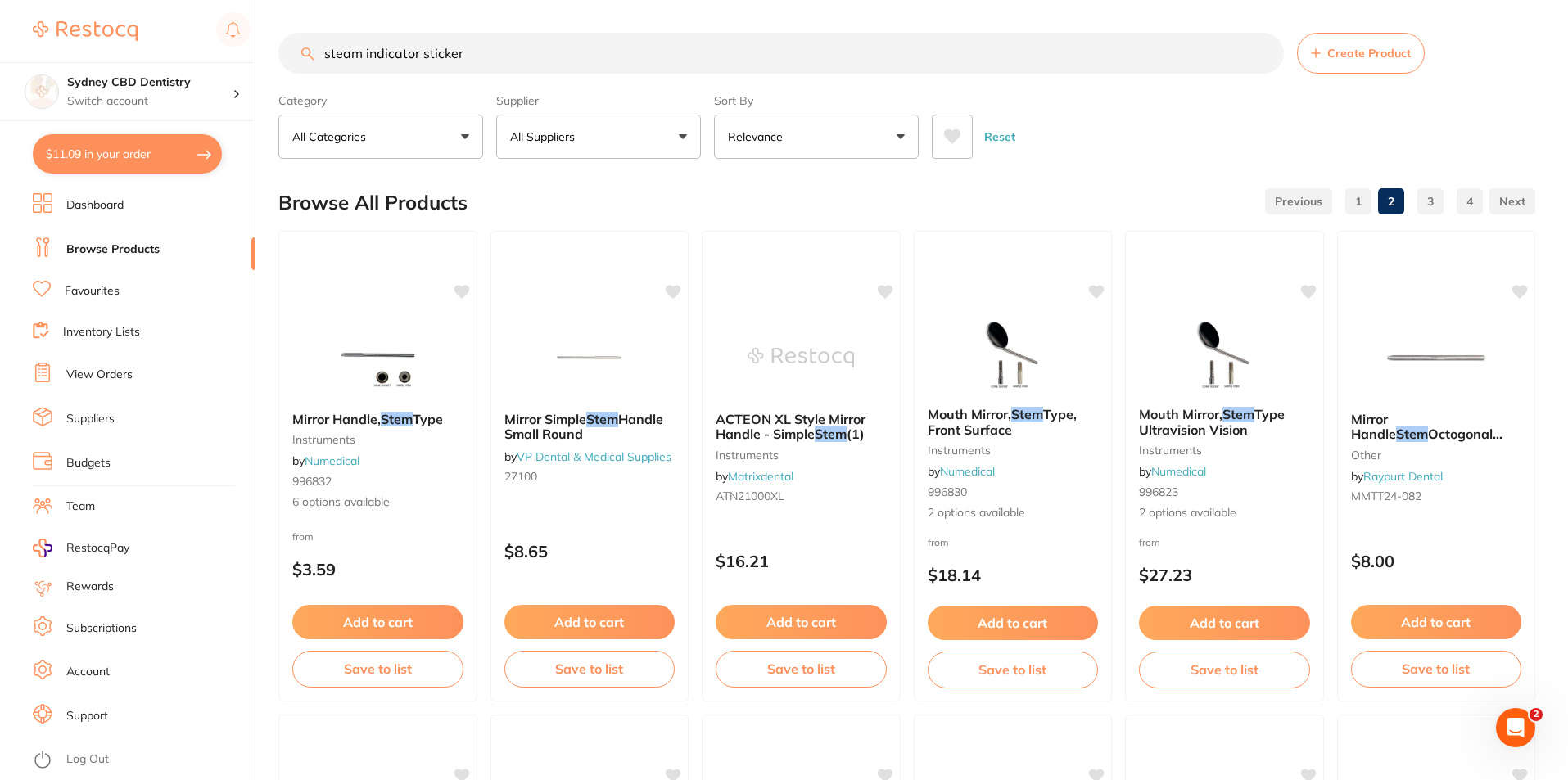
click at [1436, 192] on link "3" at bounding box center [1430, 201] width 26 height 33
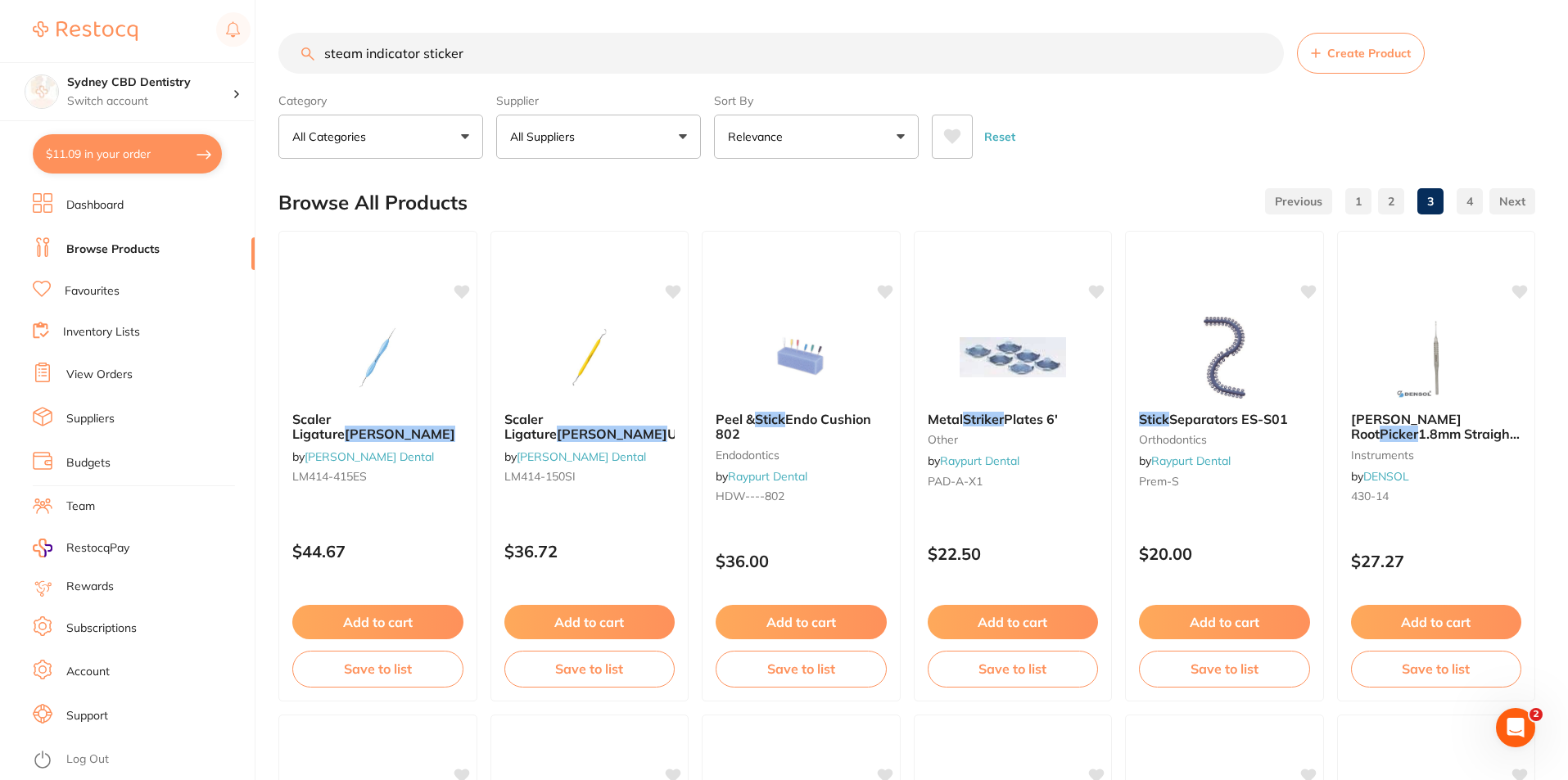
click at [415, 51] on input "steam indicator sticker" at bounding box center [780, 53] width 1005 height 41
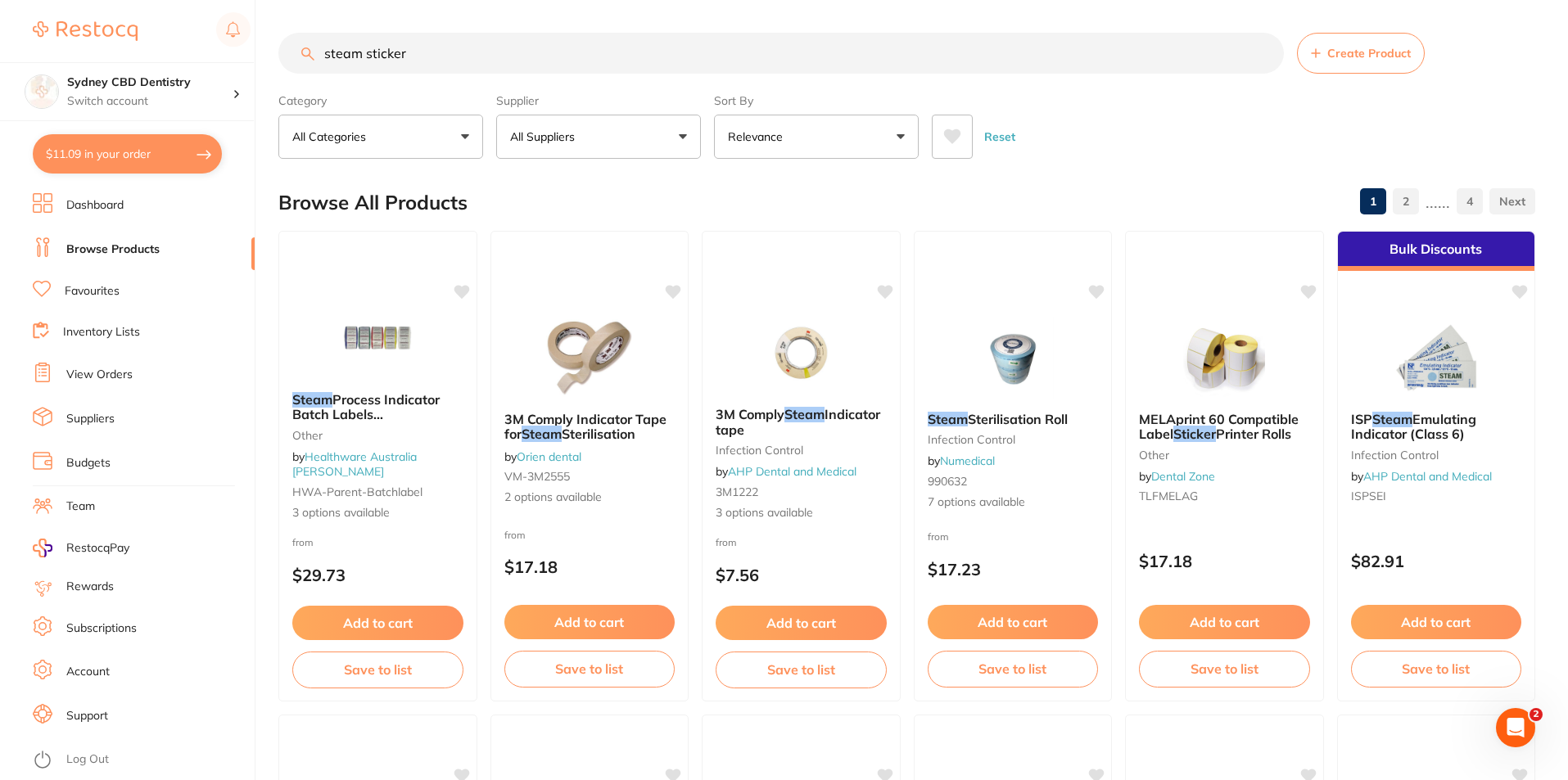
click at [454, 54] on input "steam sticker" at bounding box center [780, 53] width 1005 height 41
type input "steam sticker autoclave"
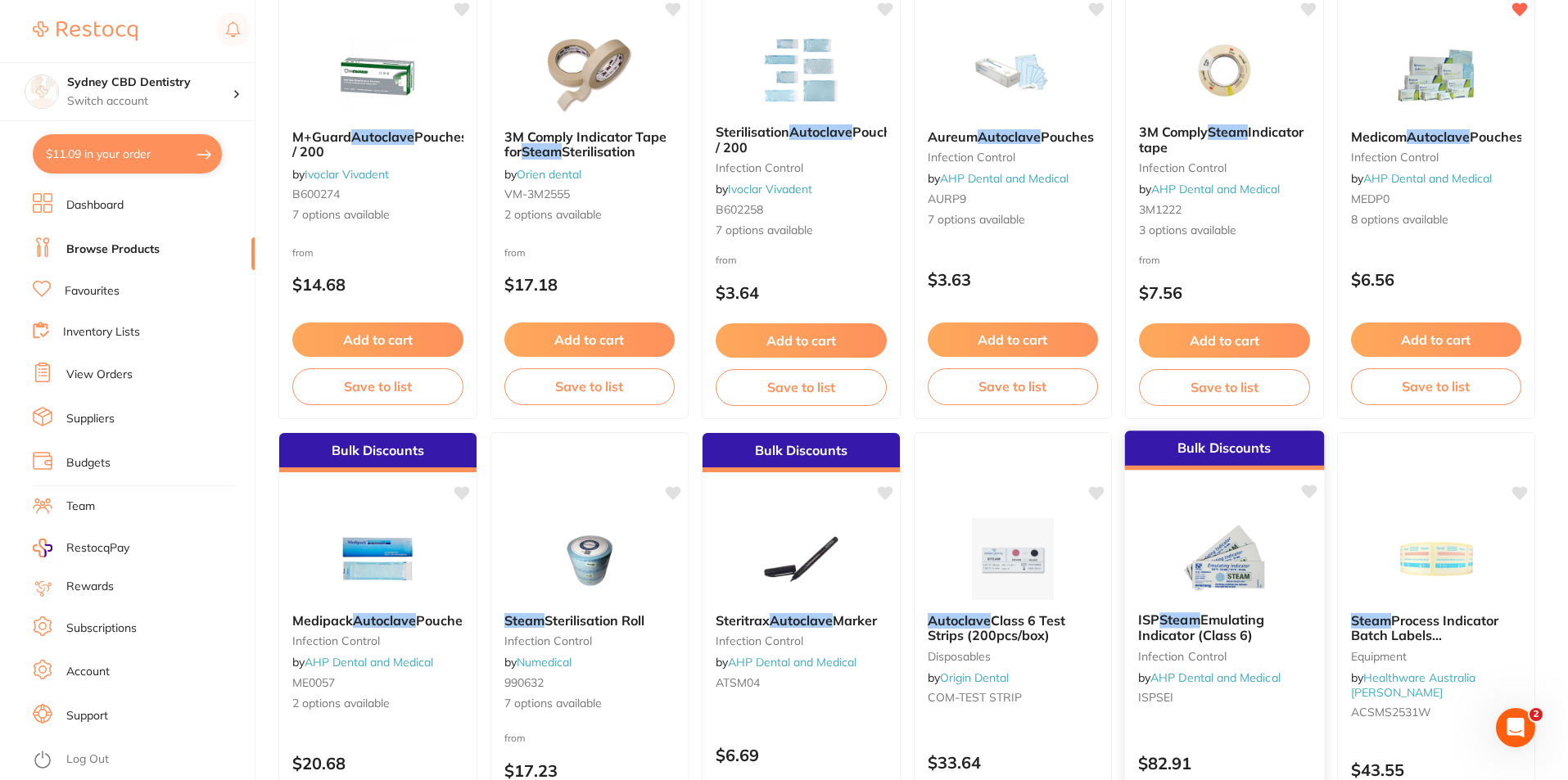
scroll to position [818, 0]
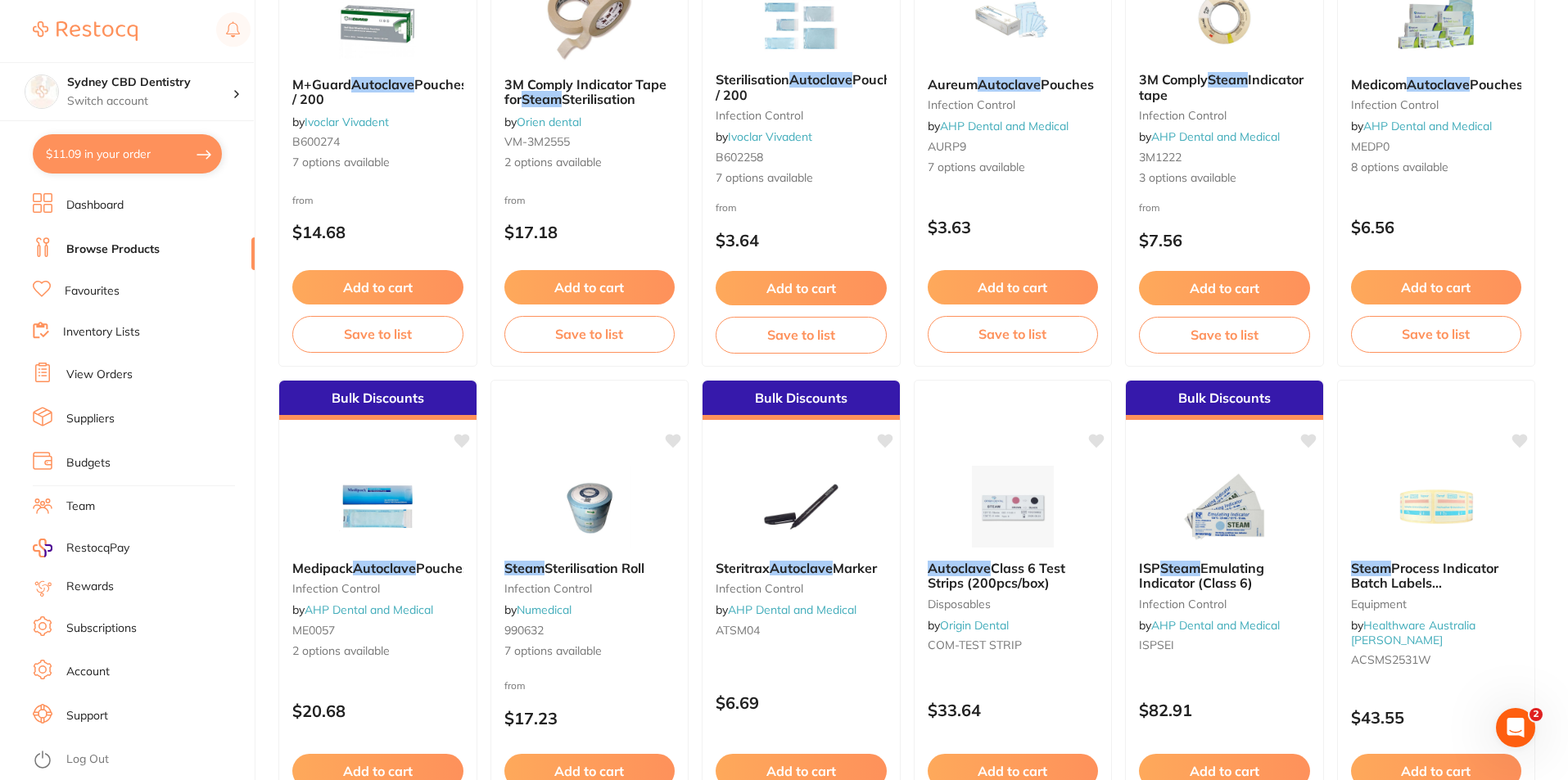
click at [1031, 499] on img at bounding box center [1012, 506] width 107 height 81
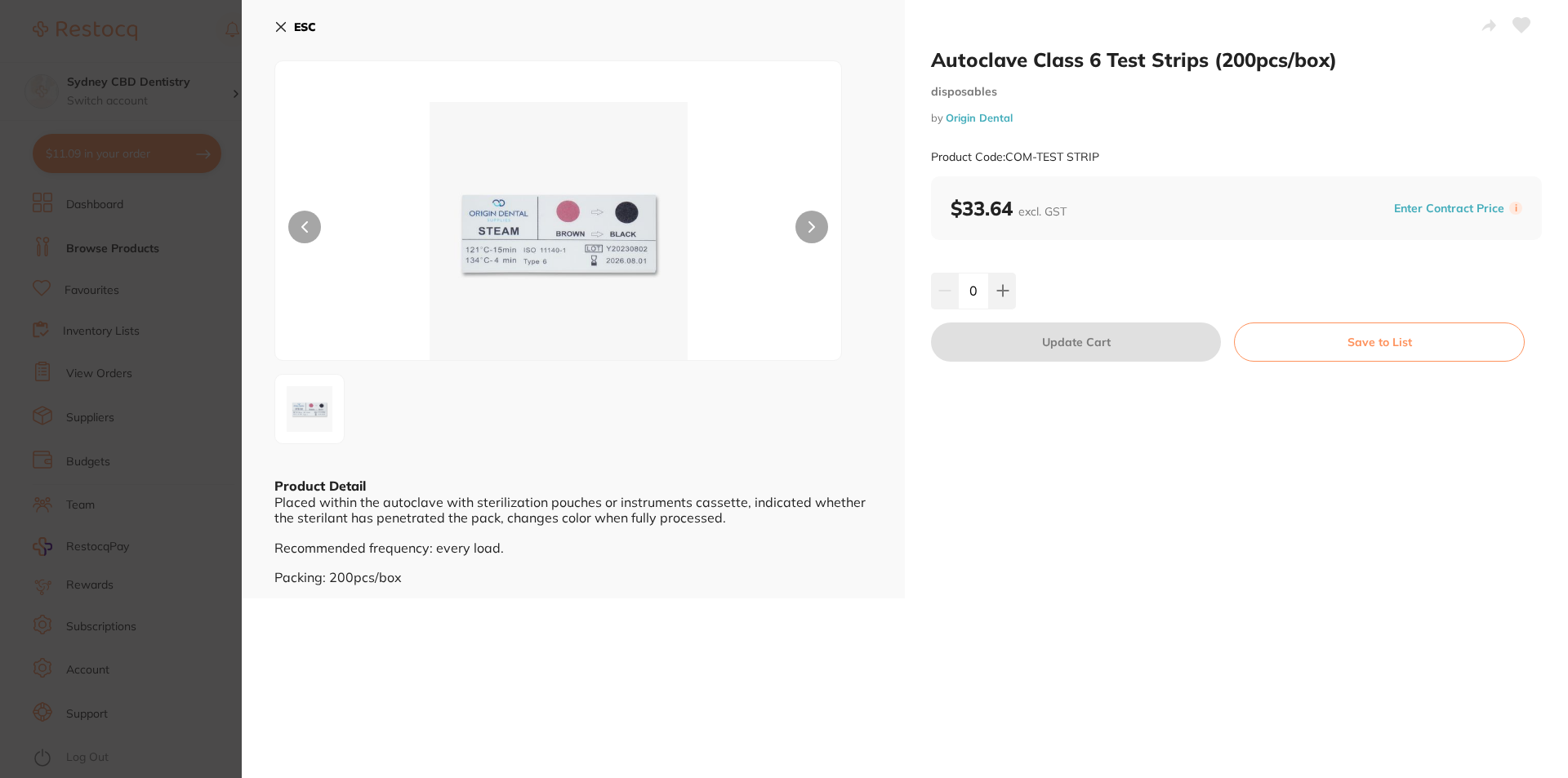
click at [273, 27] on div "ESC Product Detail Placed within the autoclave with sterilization pouches or in…" at bounding box center [573, 299] width 663 height 598
drag, startPoint x: 280, startPoint y: 25, endPoint x: 279, endPoint y: 35, distance: 10.0
click at [281, 25] on icon at bounding box center [281, 27] width 13 height 13
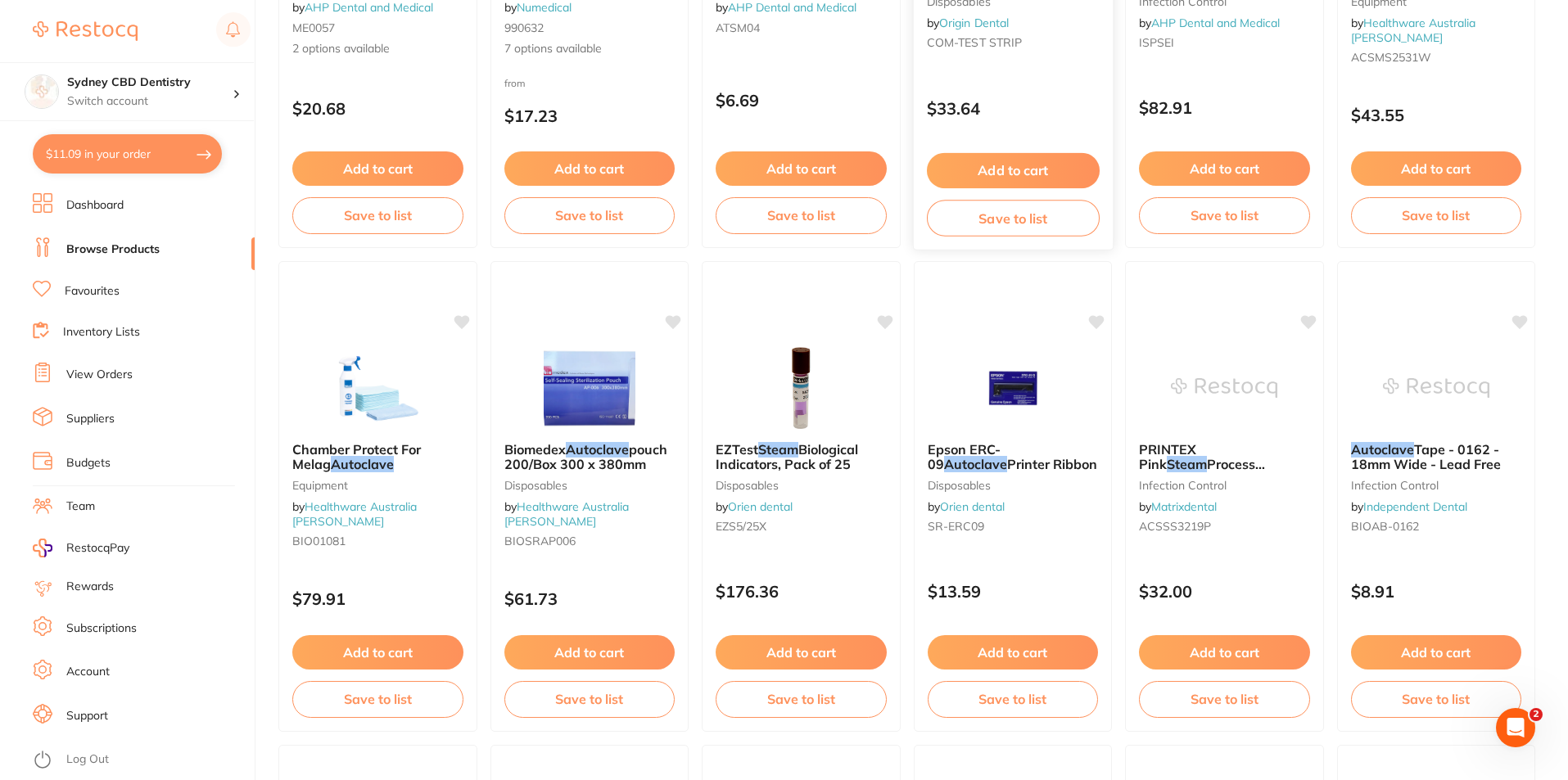
scroll to position [1391, 0]
